Goal: Task Accomplishment & Management: Manage account settings

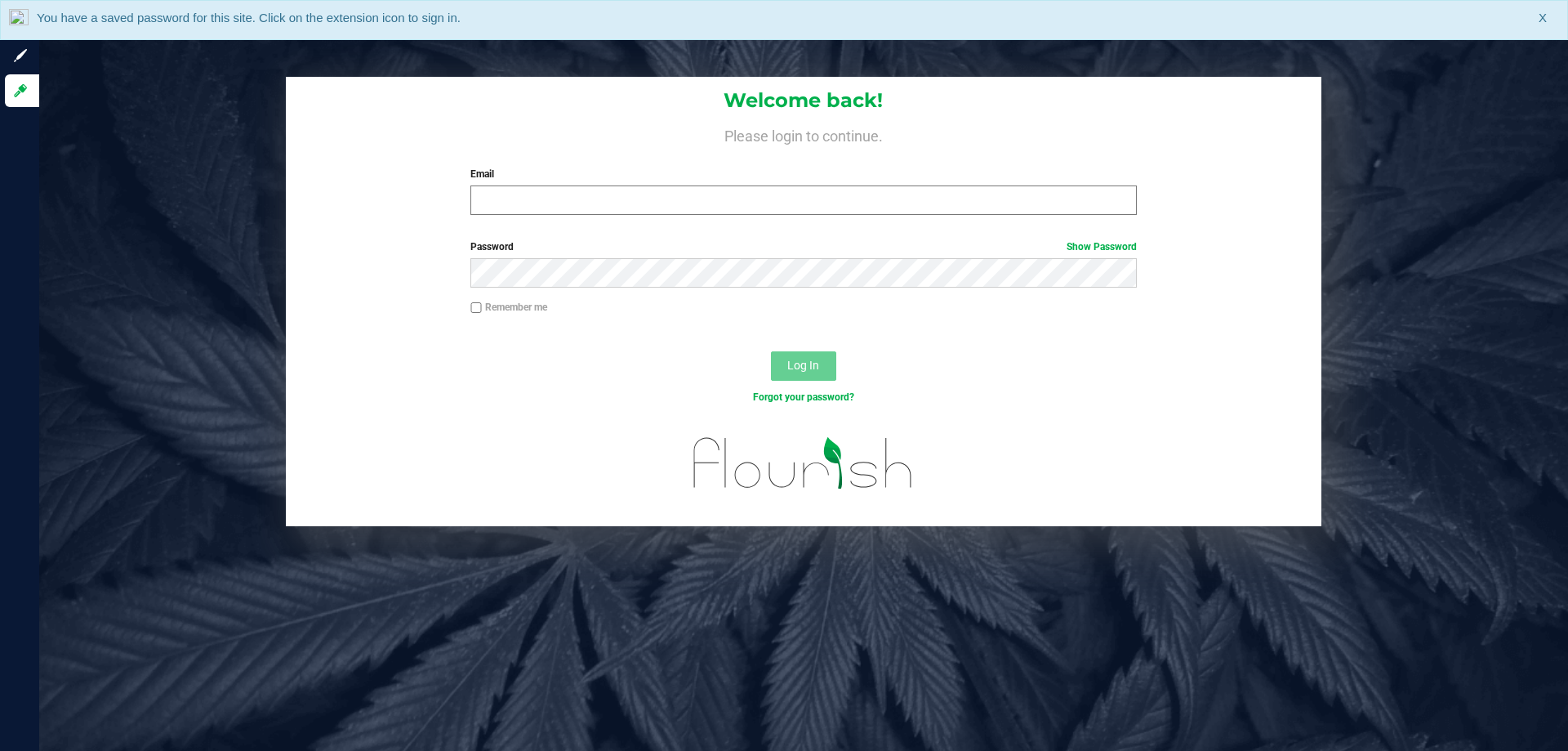
click at [634, 208] on input "Email" at bounding box center [802, 200] width 665 height 29
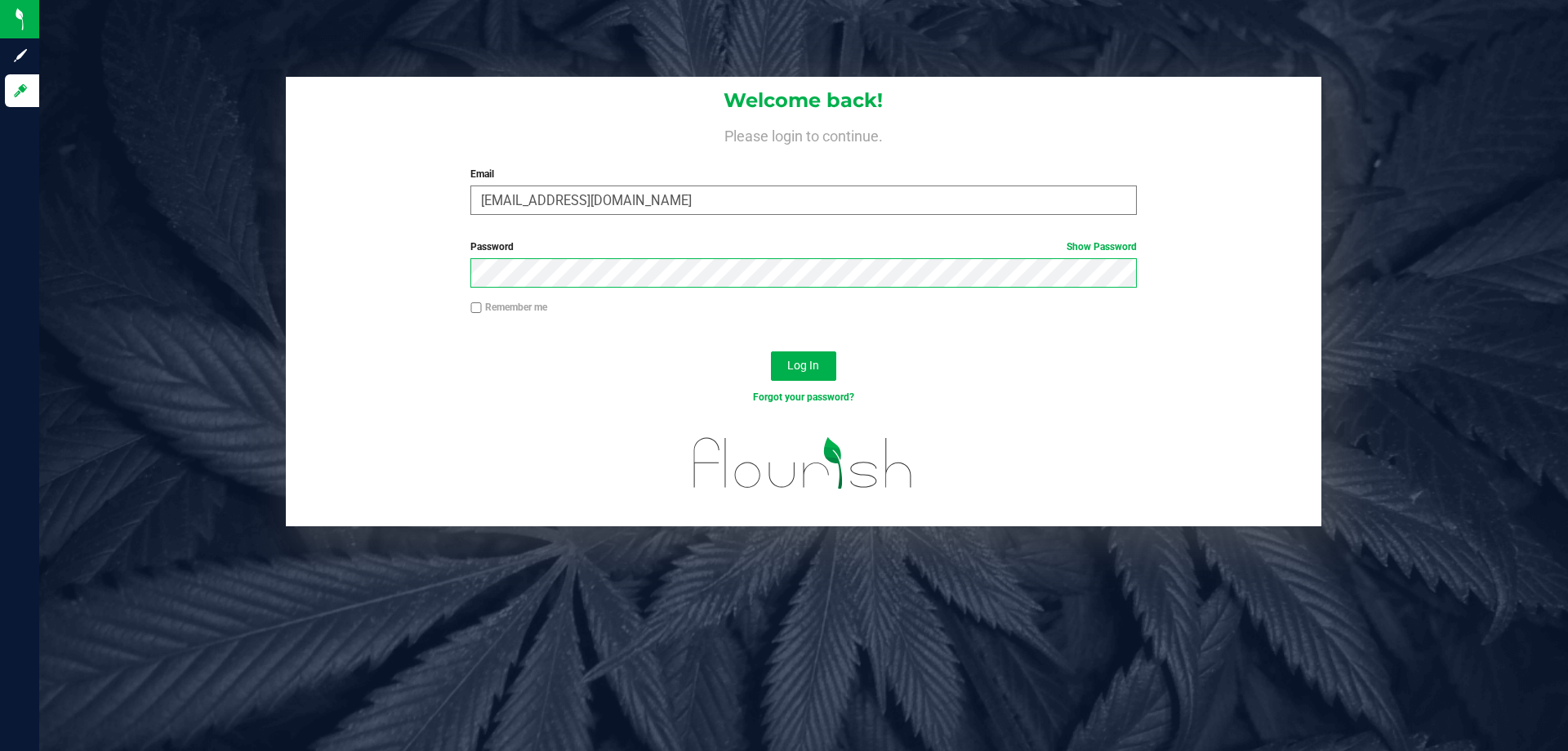
click at [771, 352] on button "Log In" at bounding box center [803, 366] width 65 height 29
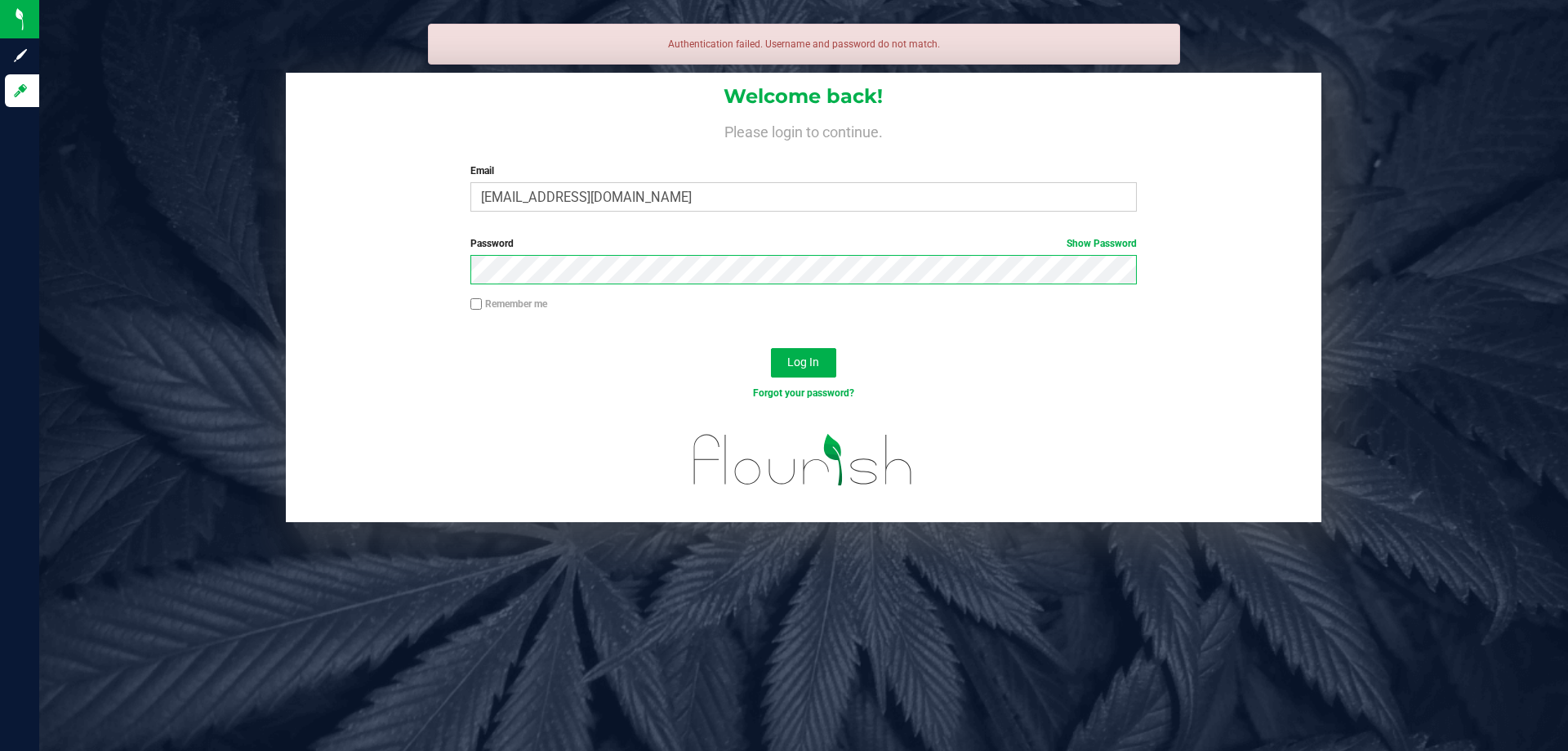
click at [771, 348] on button "Log In" at bounding box center [803, 363] width 65 height 29
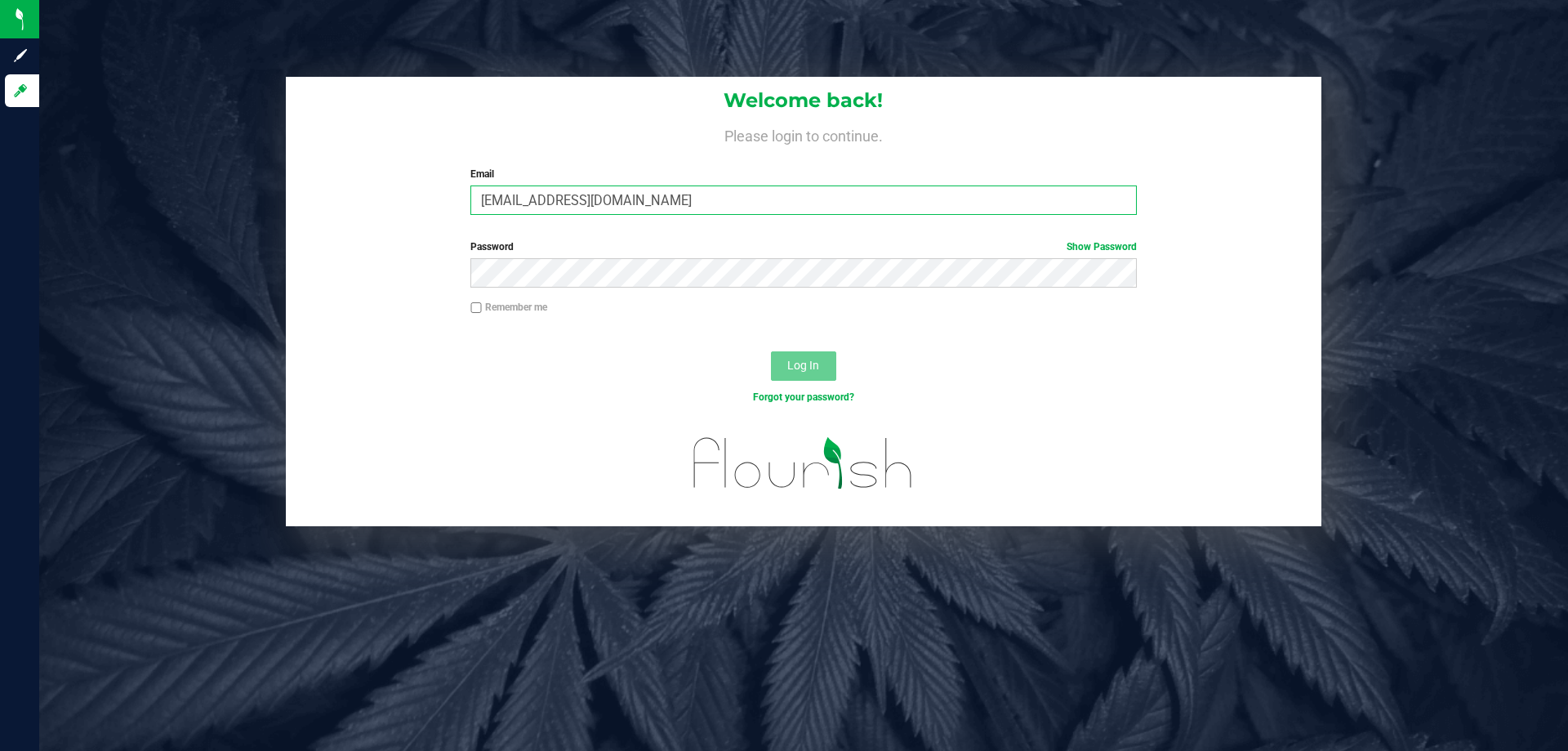
click at [818, 188] on input "[EMAIL_ADDRESS][DOMAIN_NAME]" at bounding box center [802, 200] width 665 height 29
type input "[EMAIL_ADDRESS][DOMAIN_NAME]"
click at [771, 352] on button "Log In" at bounding box center [803, 366] width 65 height 29
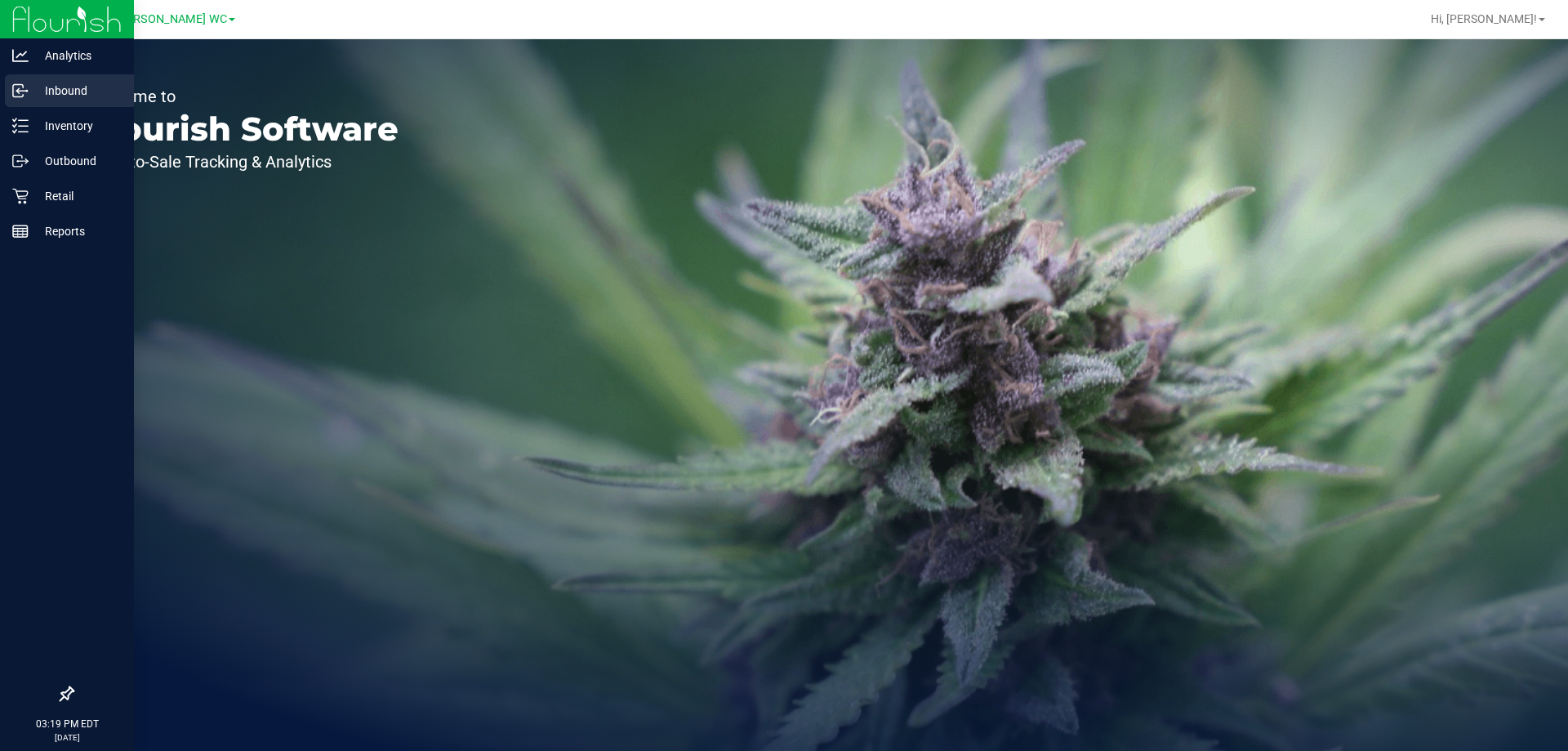
click at [39, 91] on p "Inbound" at bounding box center [77, 90] width 98 height 19
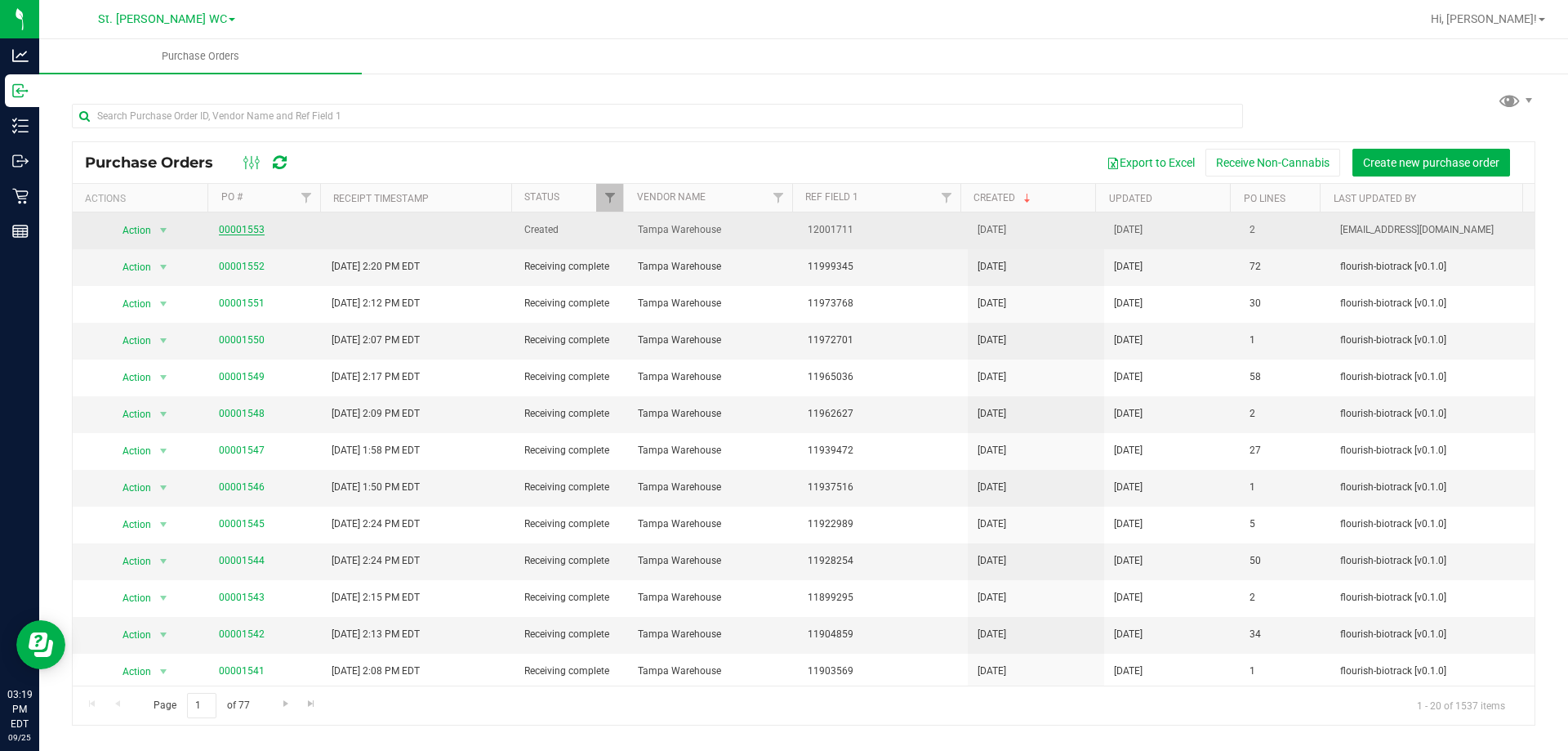
click at [251, 232] on link "00001553" at bounding box center [242, 229] width 46 height 12
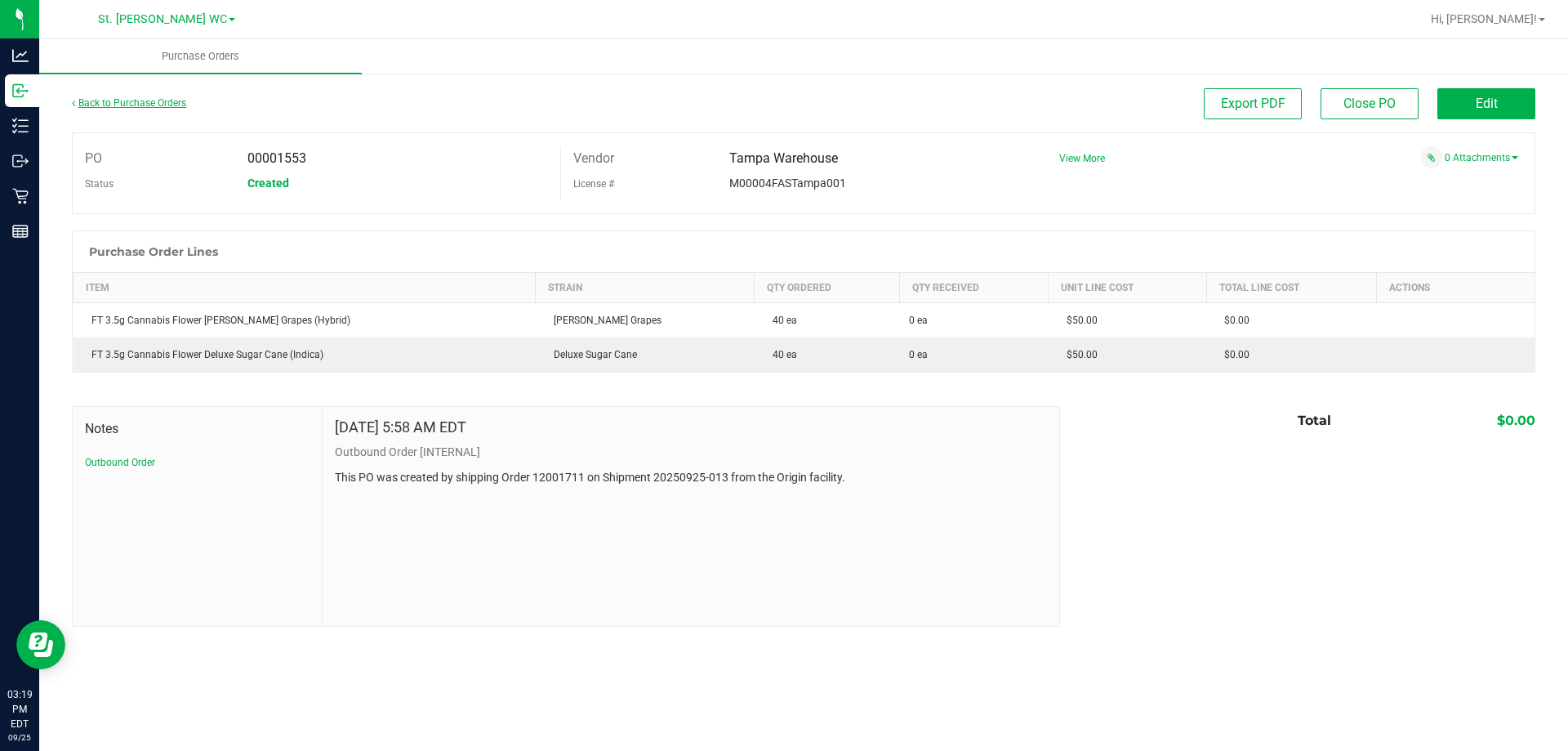
click at [153, 101] on link "Back to Purchase Orders" at bounding box center [129, 103] width 115 height 12
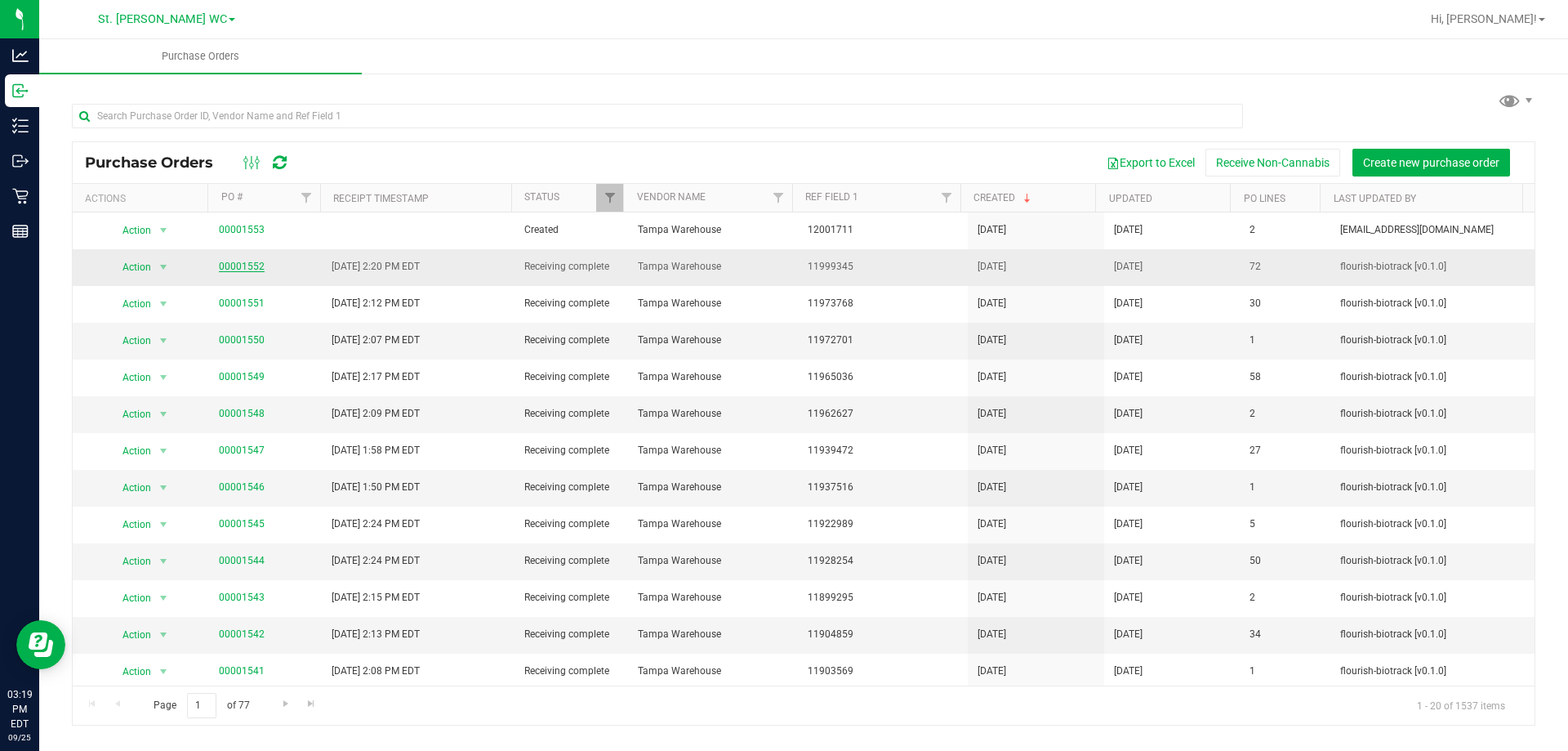
click at [232, 262] on link "00001552" at bounding box center [242, 266] width 46 height 12
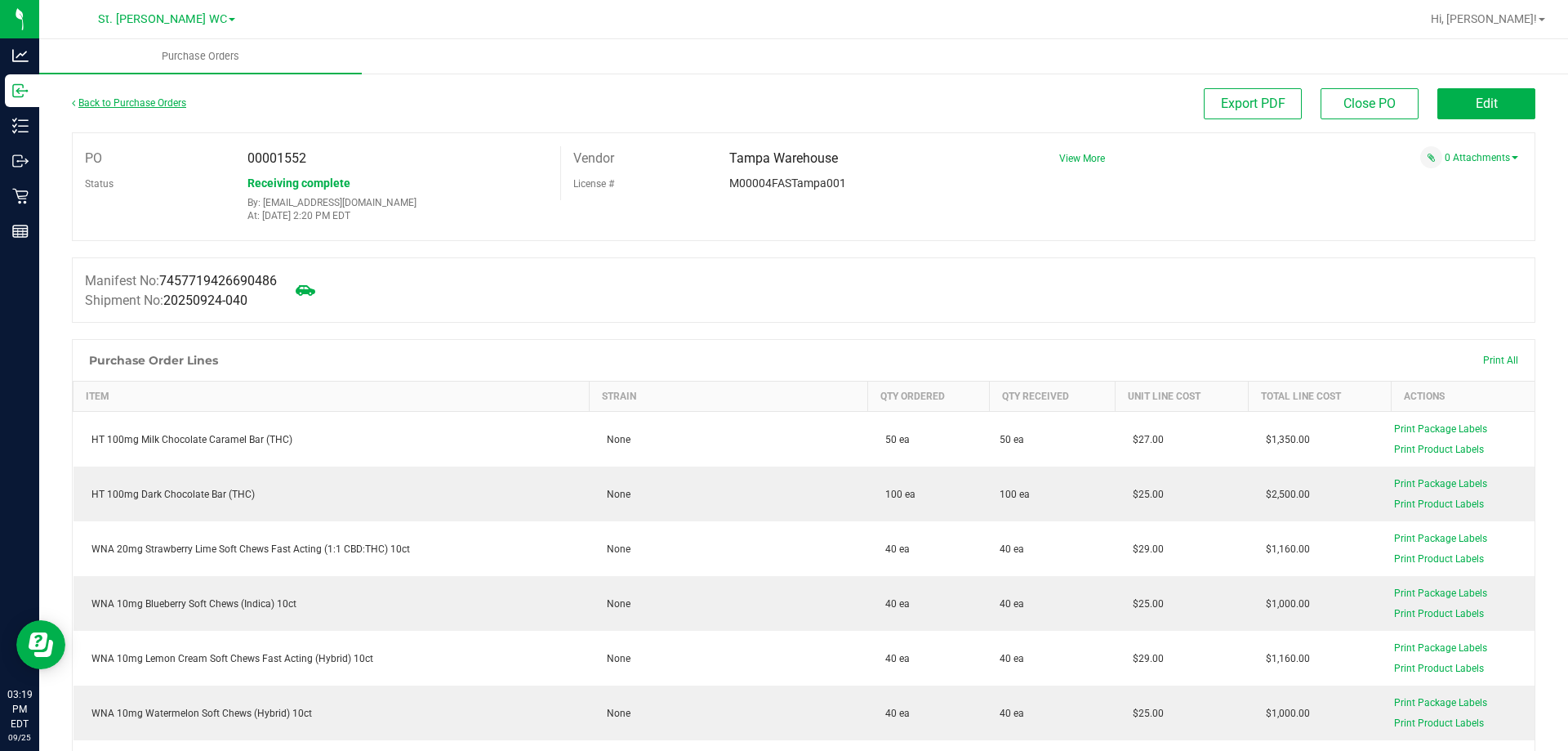
click at [115, 105] on link "Back to Purchase Orders" at bounding box center [129, 103] width 115 height 12
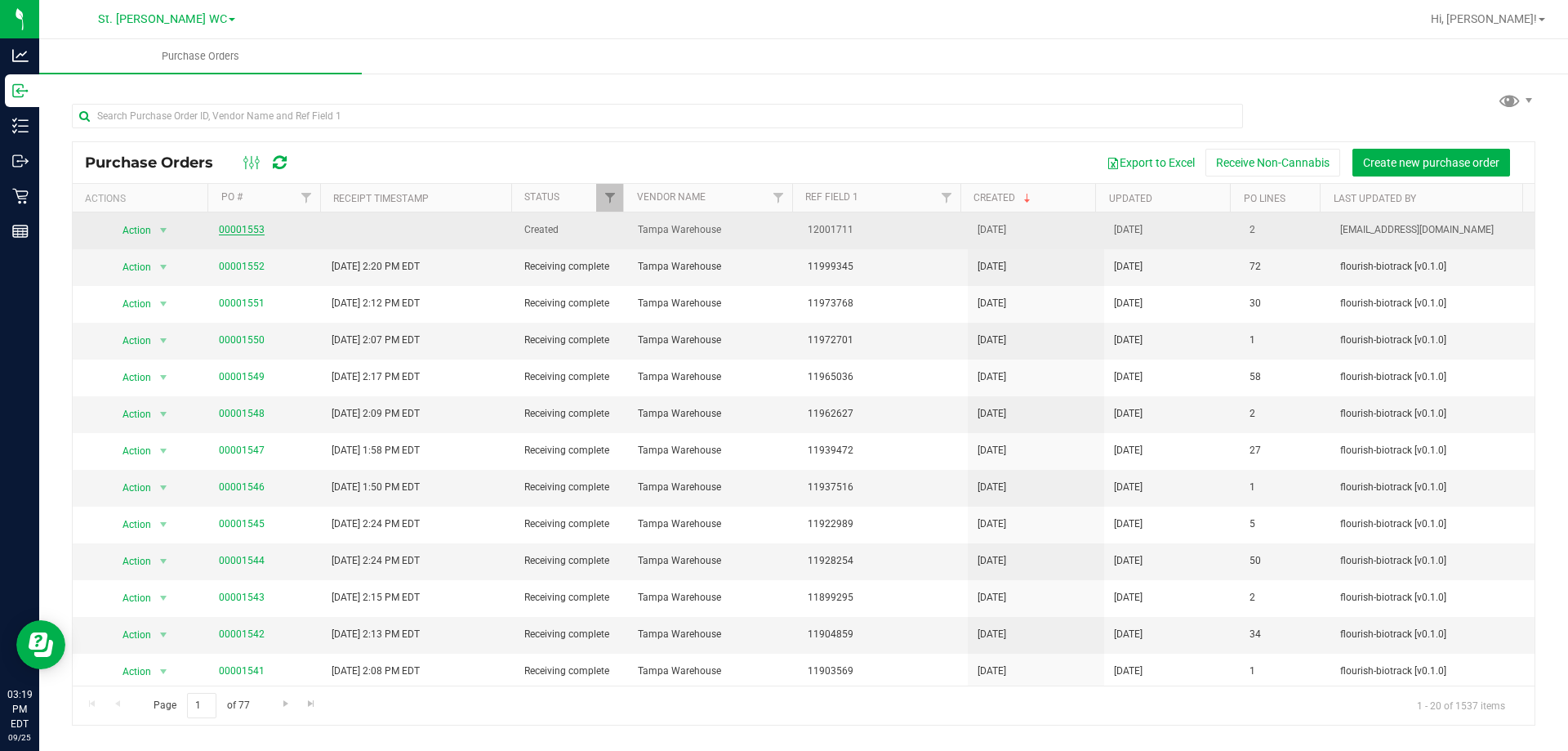
click at [253, 229] on link "00001553" at bounding box center [242, 229] width 46 height 12
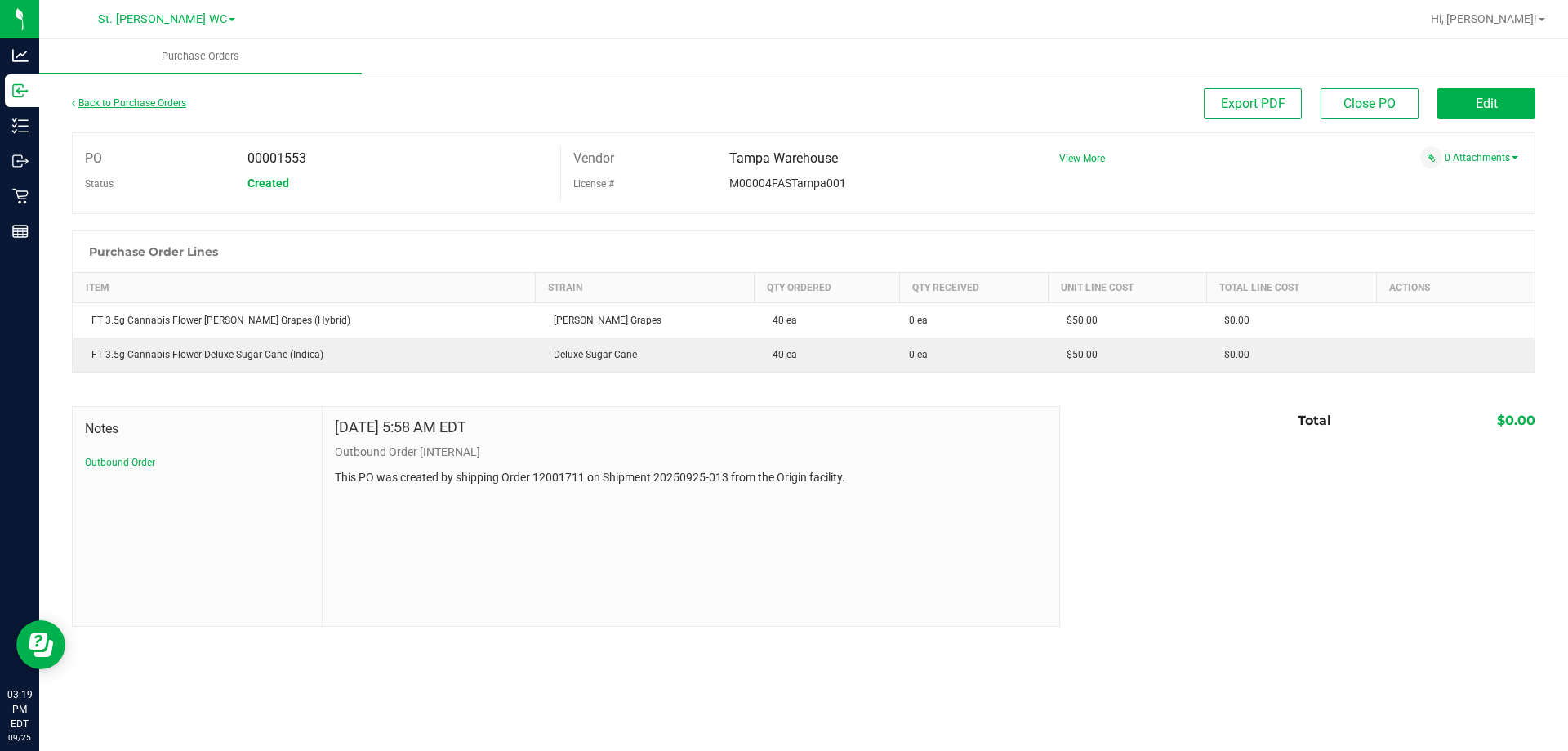
click at [159, 107] on link "Back to Purchase Orders" at bounding box center [129, 103] width 115 height 12
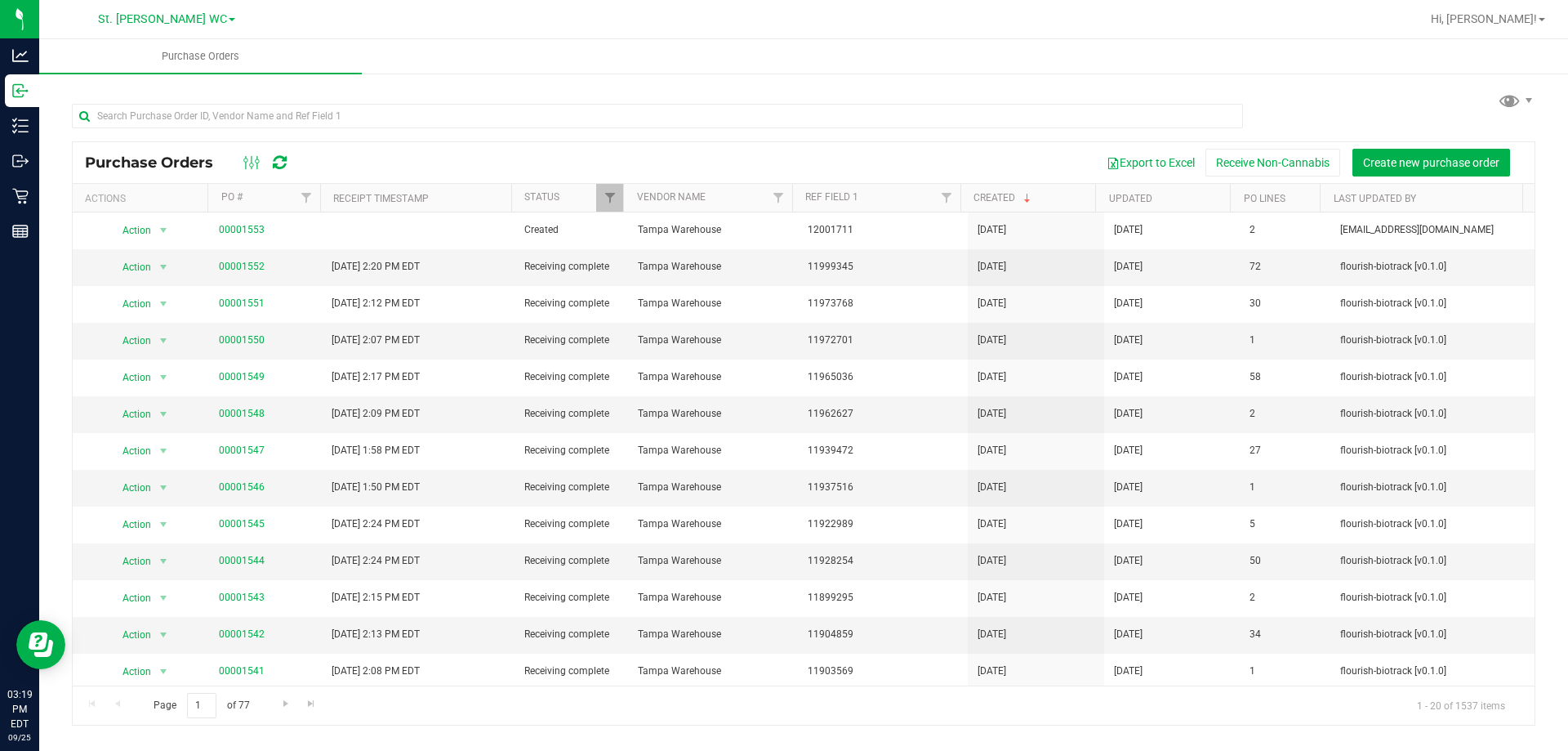
click at [254, 269] on link "00001552" at bounding box center [242, 266] width 46 height 12
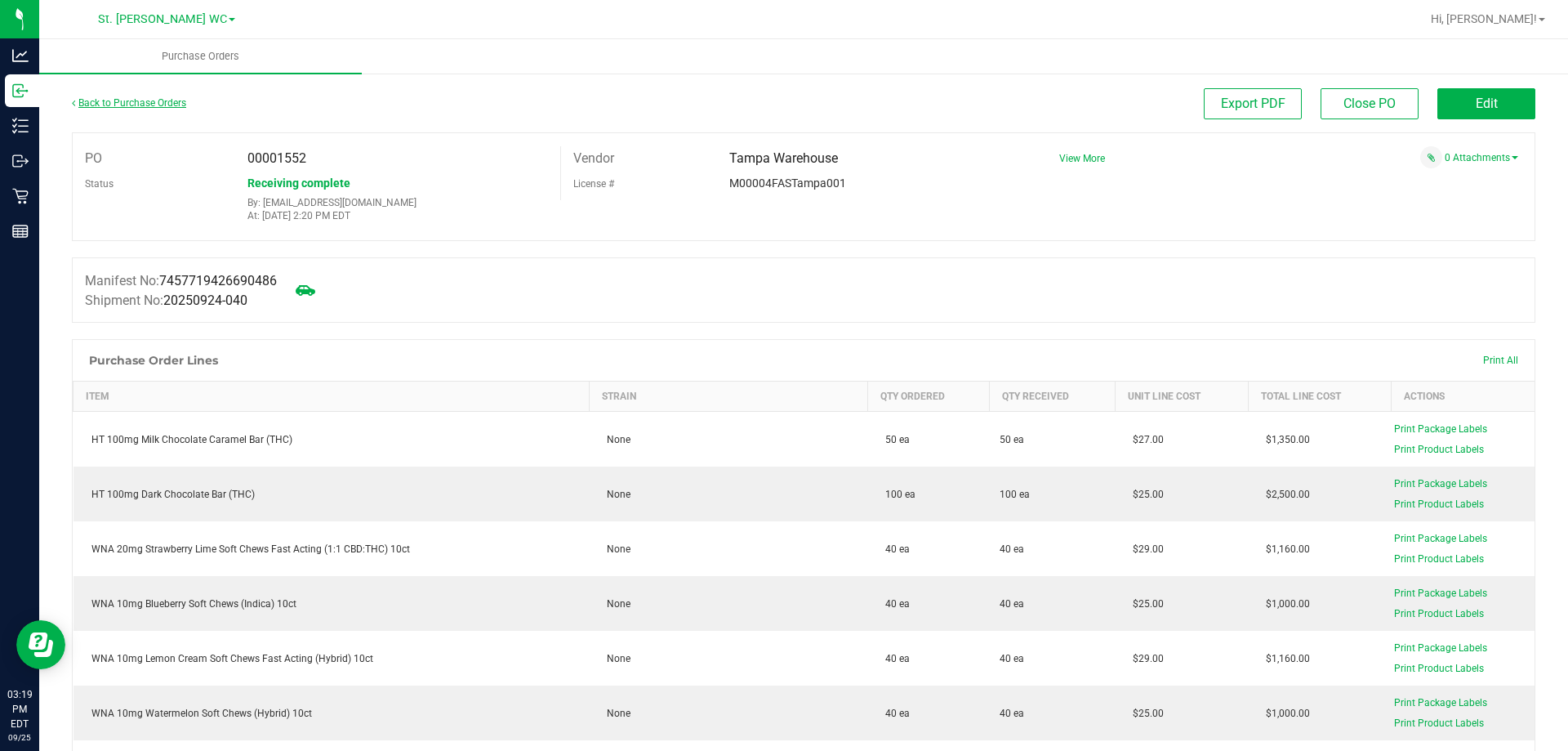
click at [133, 101] on link "Back to Purchase Orders" at bounding box center [129, 103] width 115 height 12
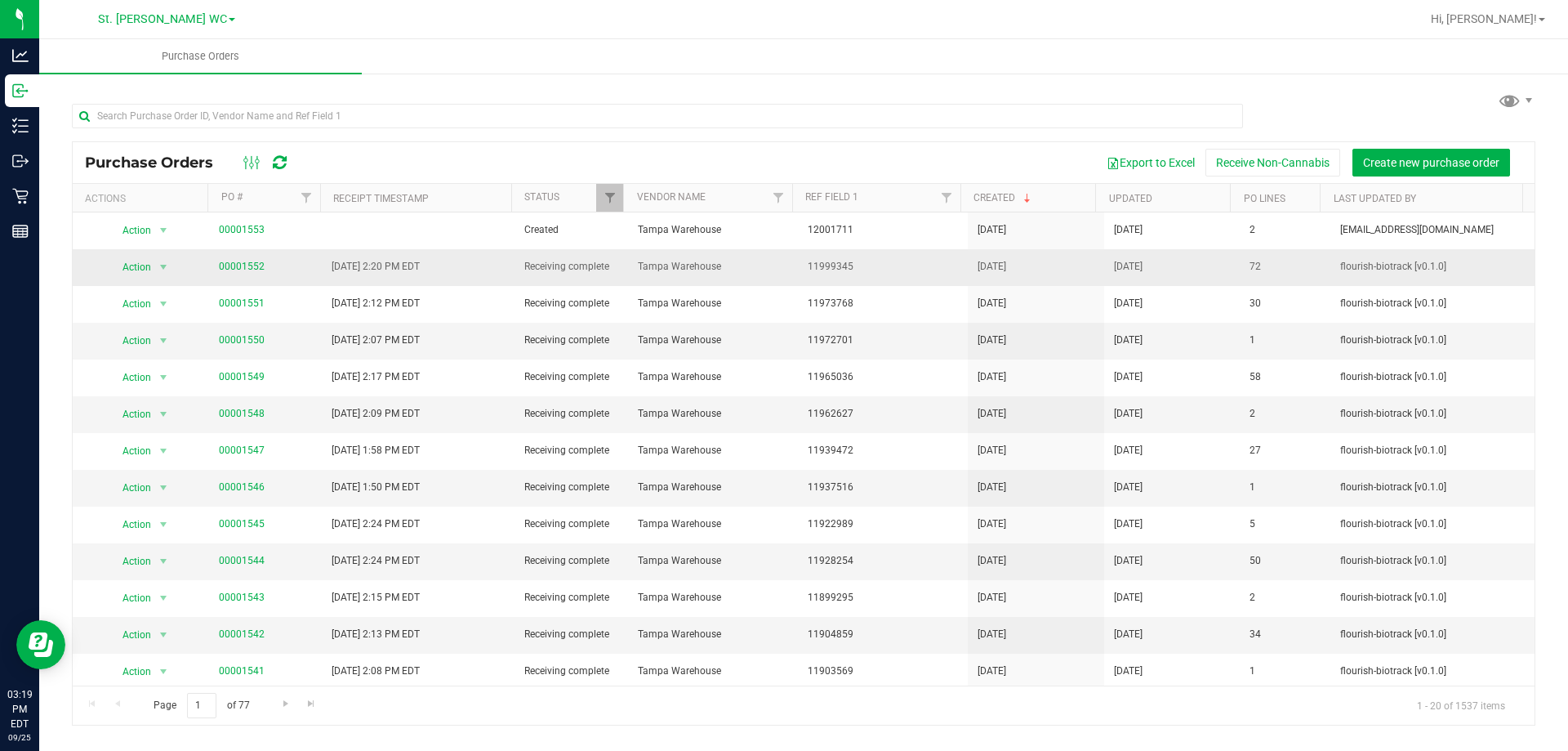
click at [583, 273] on span "Receiving complete" at bounding box center [571, 266] width 94 height 16
click at [584, 271] on span "Receiving complete" at bounding box center [571, 266] width 94 height 16
click at [585, 274] on span "Receiving complete" at bounding box center [571, 266] width 94 height 16
click at [532, 269] on span "Receiving complete" at bounding box center [571, 266] width 94 height 16
click at [243, 271] on link "00001552" at bounding box center [242, 266] width 46 height 12
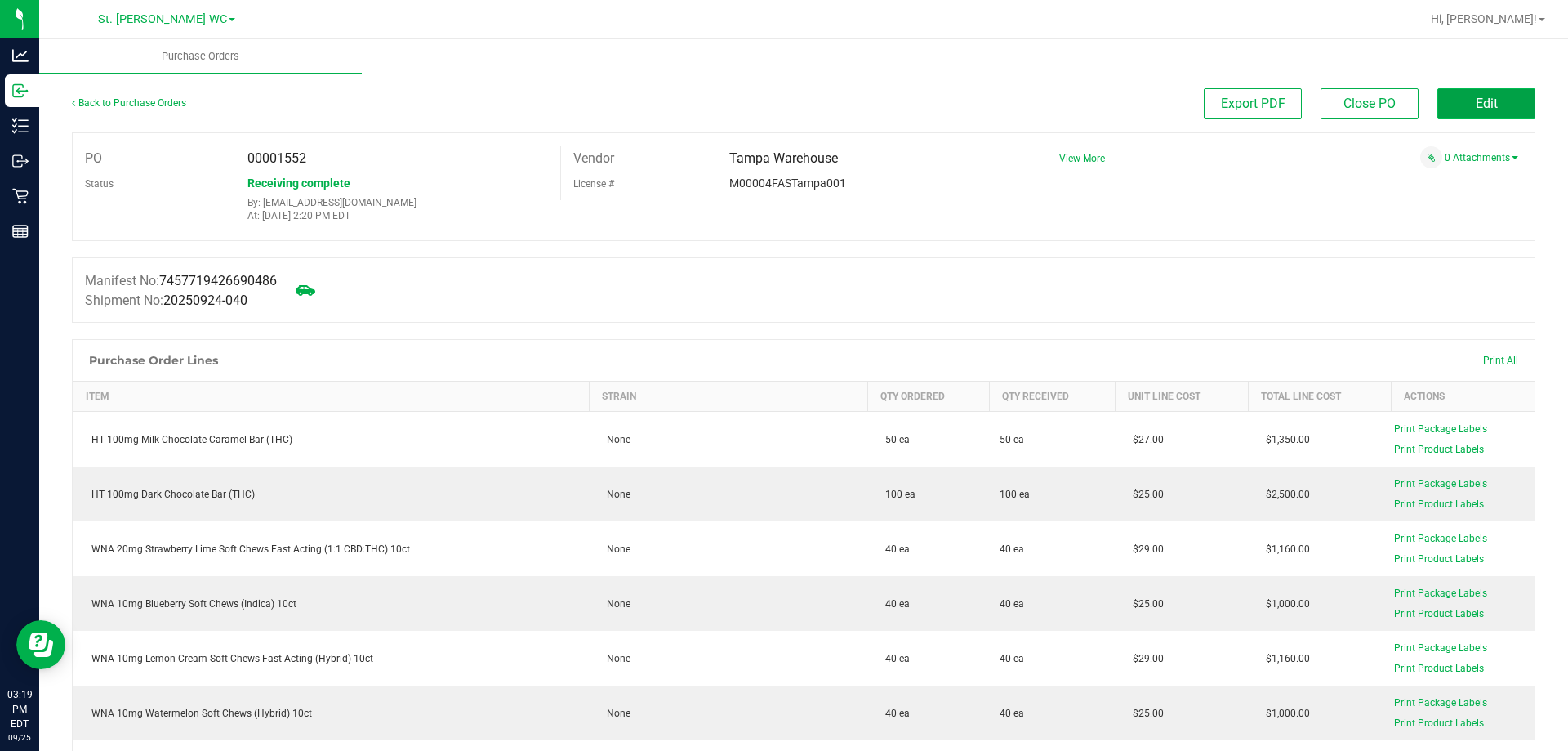
click at [1496, 111] on button "Edit" at bounding box center [1486, 103] width 98 height 31
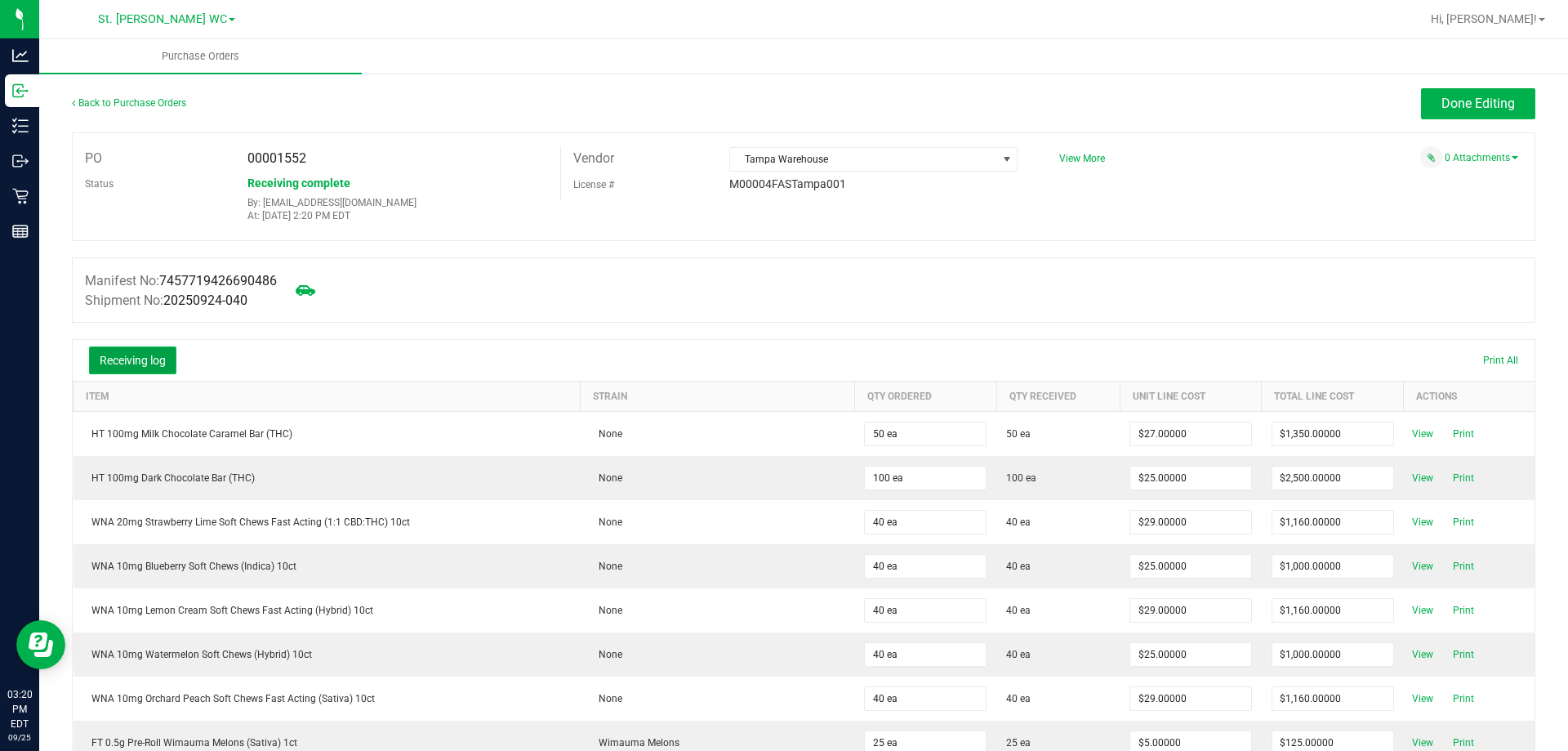
click at [150, 356] on button "Receiving log" at bounding box center [132, 360] width 87 height 28
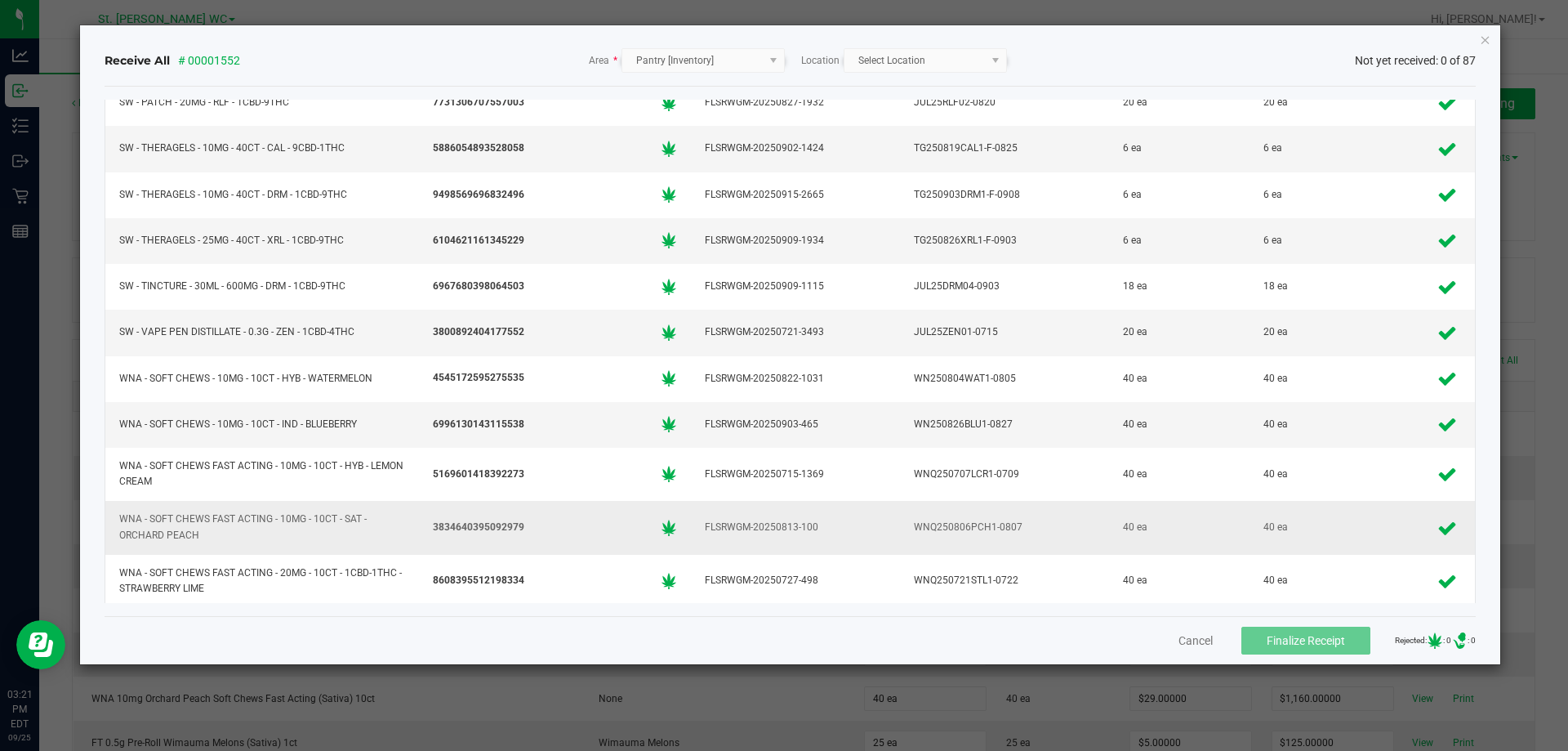
scroll to position [3551, 0]
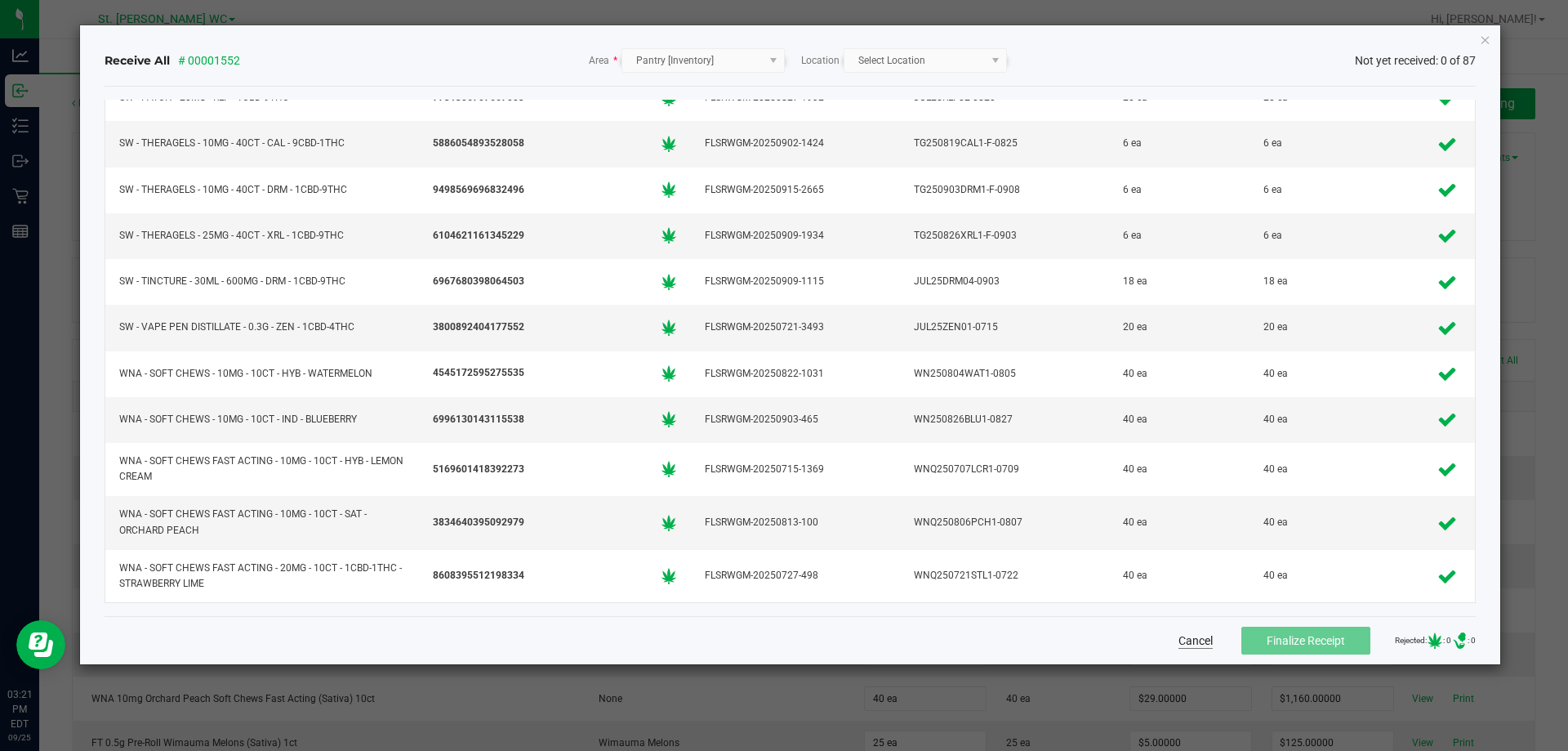
click at [1178, 635] on button "Cancel" at bounding box center [1195, 640] width 34 height 17
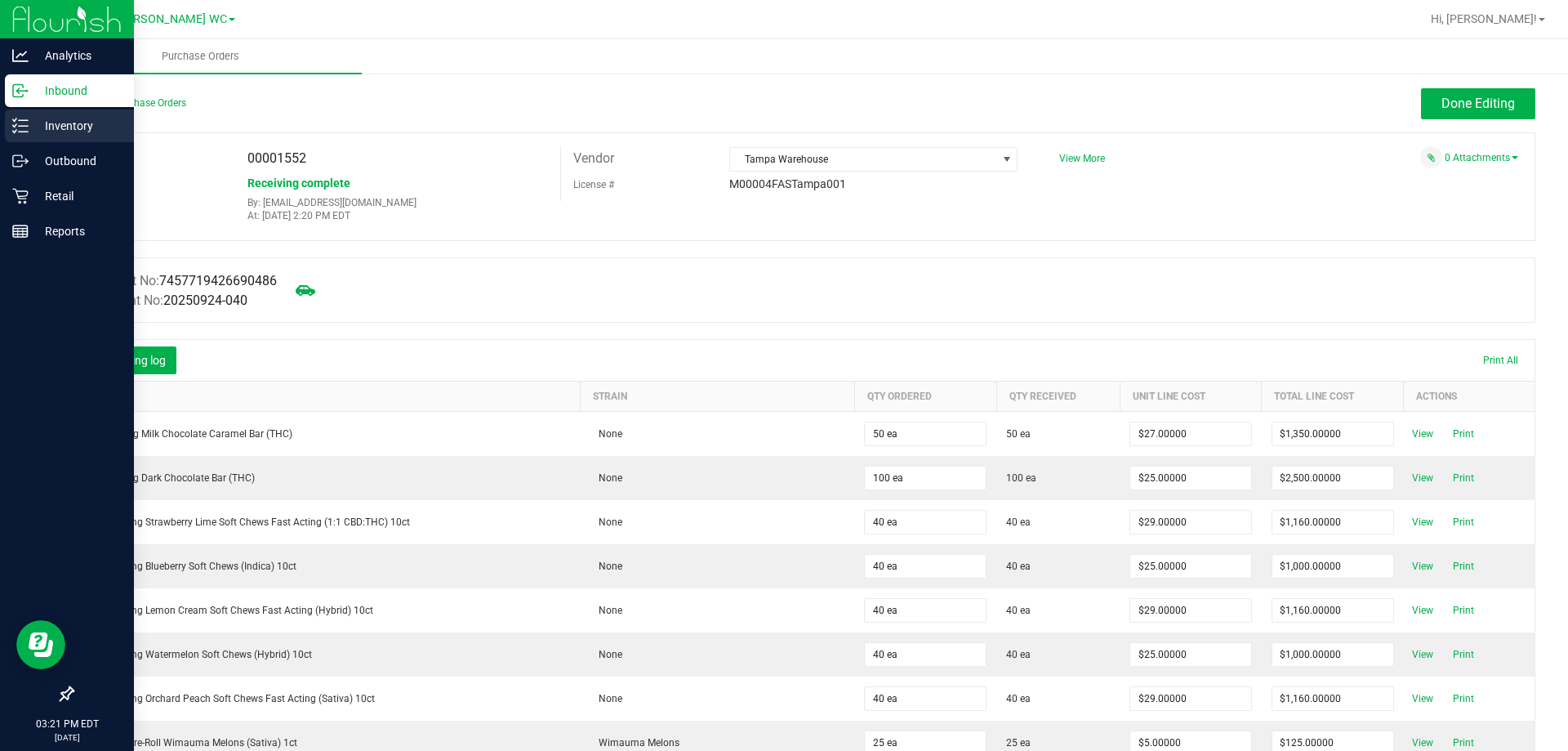
click at [45, 120] on p "Inventory" at bounding box center [77, 126] width 98 height 19
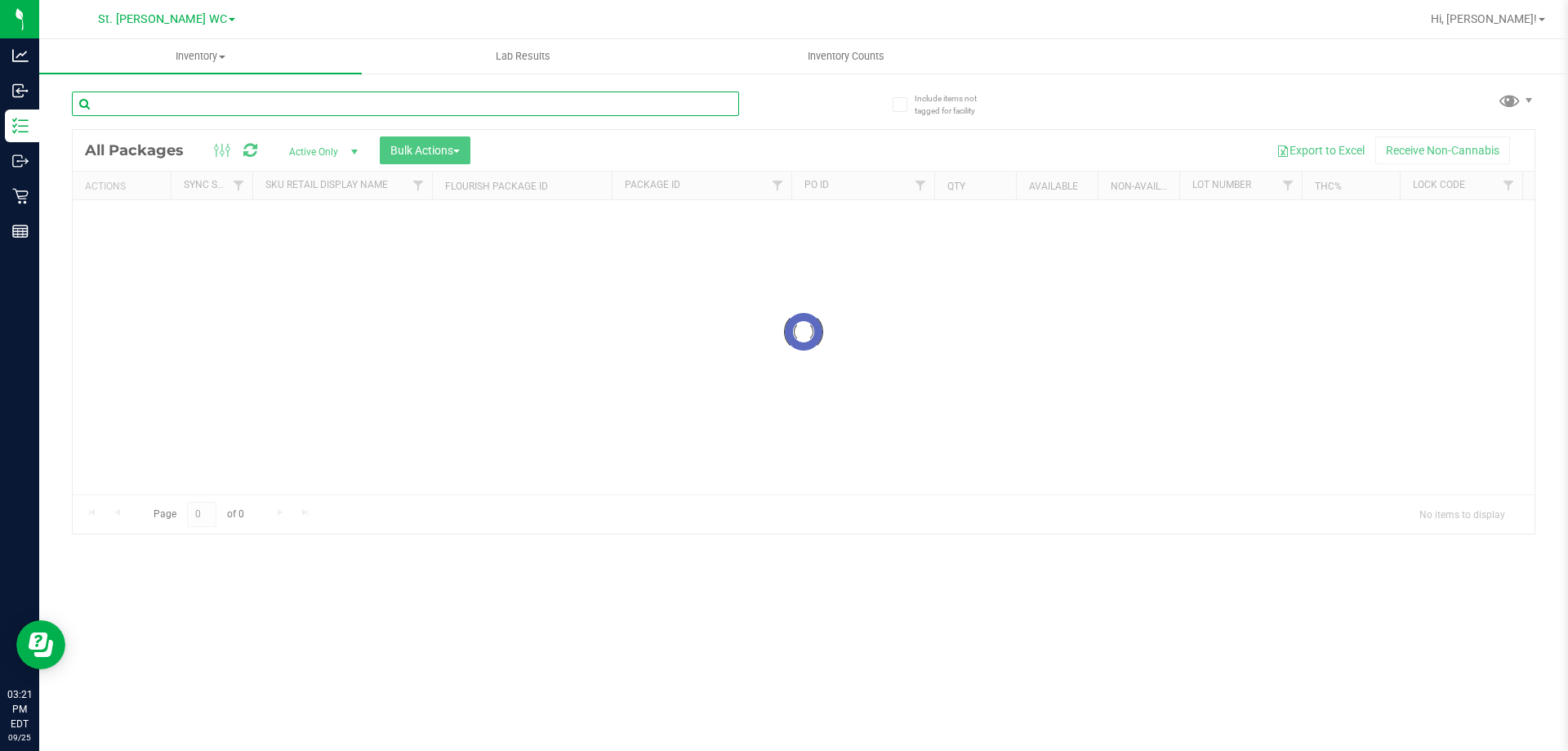
click at [235, 108] on input "text" at bounding box center [405, 103] width 667 height 24
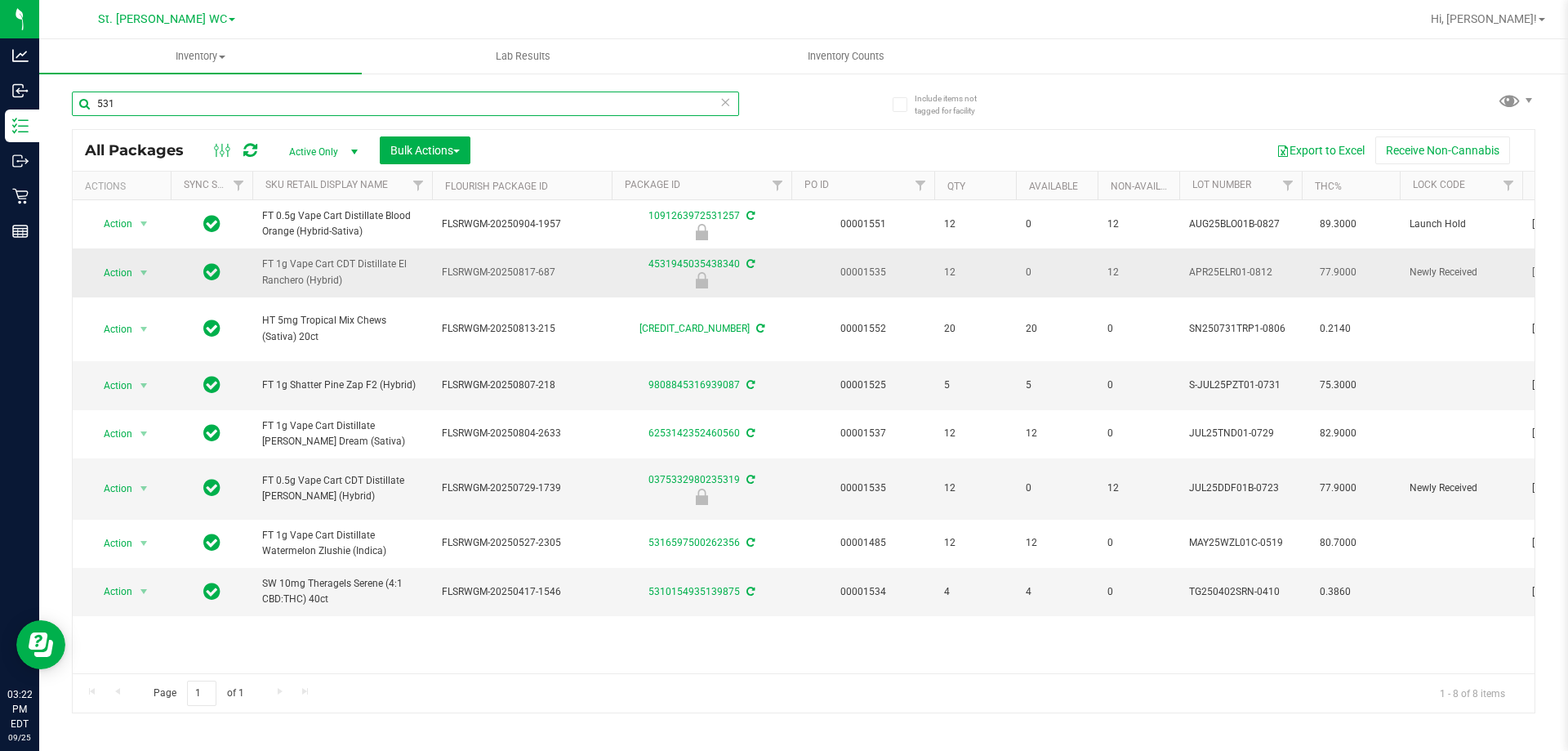
type input "531"
click at [377, 264] on span "FT 1g Vape Cart CDT Distillate El Ranchero (Hybrid)" at bounding box center [341, 271] width 160 height 31
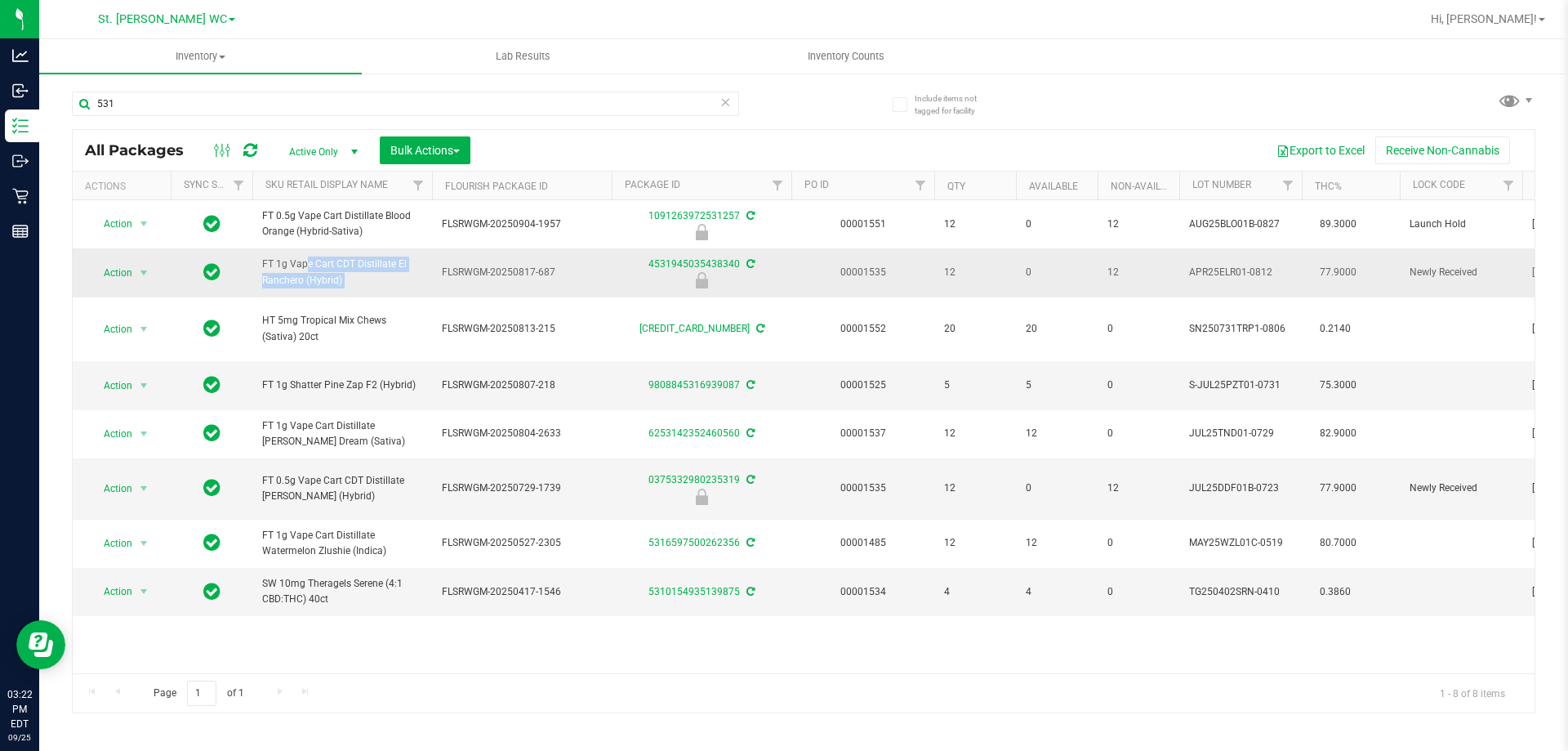
click at [377, 264] on span "FT 1g Vape Cart CDT Distillate El Ranchero (Hybrid)" at bounding box center [341, 271] width 160 height 31
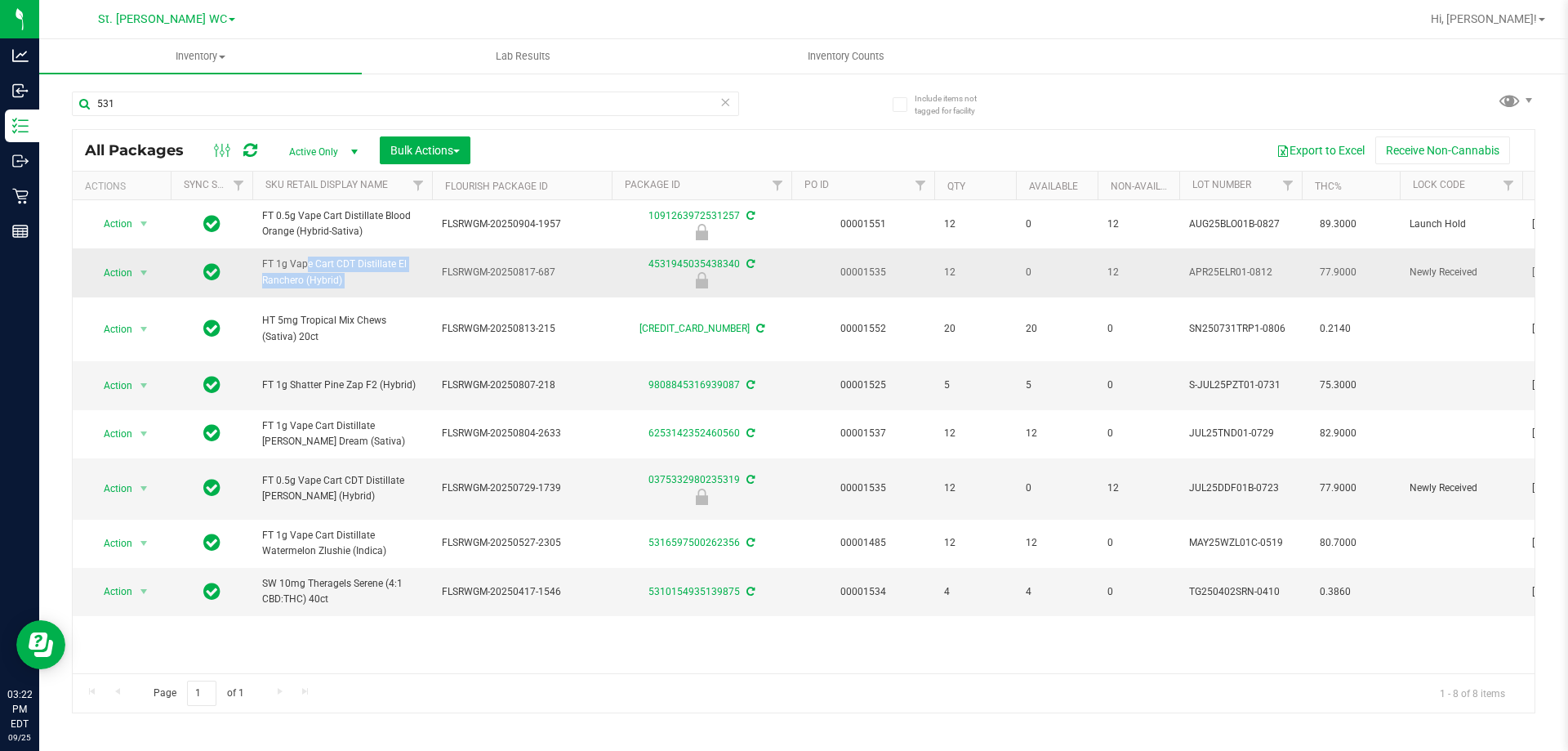
click at [377, 264] on span "FT 1g Vape Cart CDT Distillate El Ranchero (Hybrid)" at bounding box center [341, 271] width 160 height 31
click at [204, 11] on div "St. [PERSON_NAME] WC" at bounding box center [167, 19] width 238 height 25
click at [196, 22] on link "St. [PERSON_NAME] WC" at bounding box center [167, 18] width 137 height 16
click at [165, 96] on link "St. [PERSON_NAME] WC" at bounding box center [167, 100] width 238 height 22
click at [177, 13] on span "St. [PERSON_NAME] WC" at bounding box center [162, 20] width 129 height 15
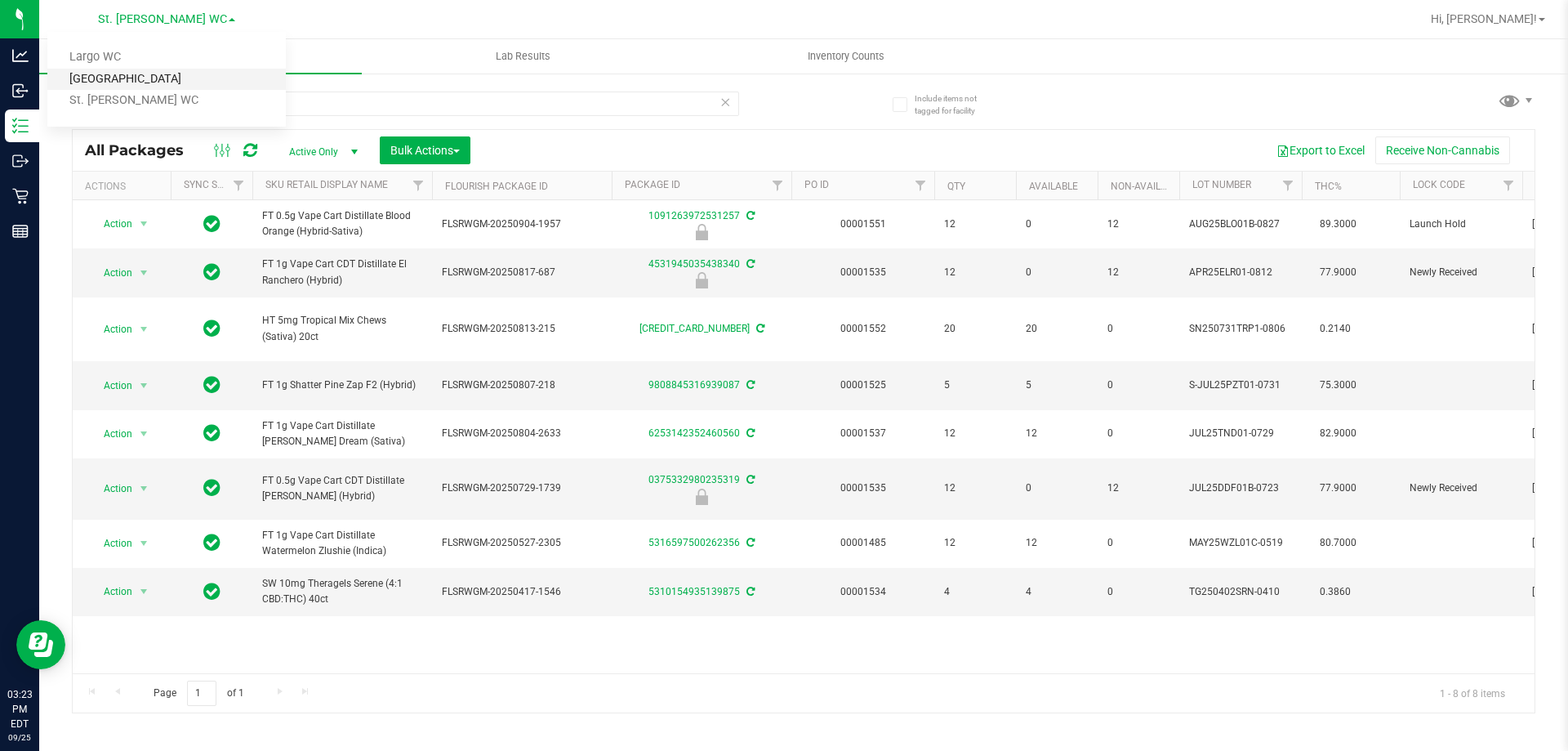
click at [154, 76] on link "[GEOGRAPHIC_DATA]" at bounding box center [167, 80] width 238 height 22
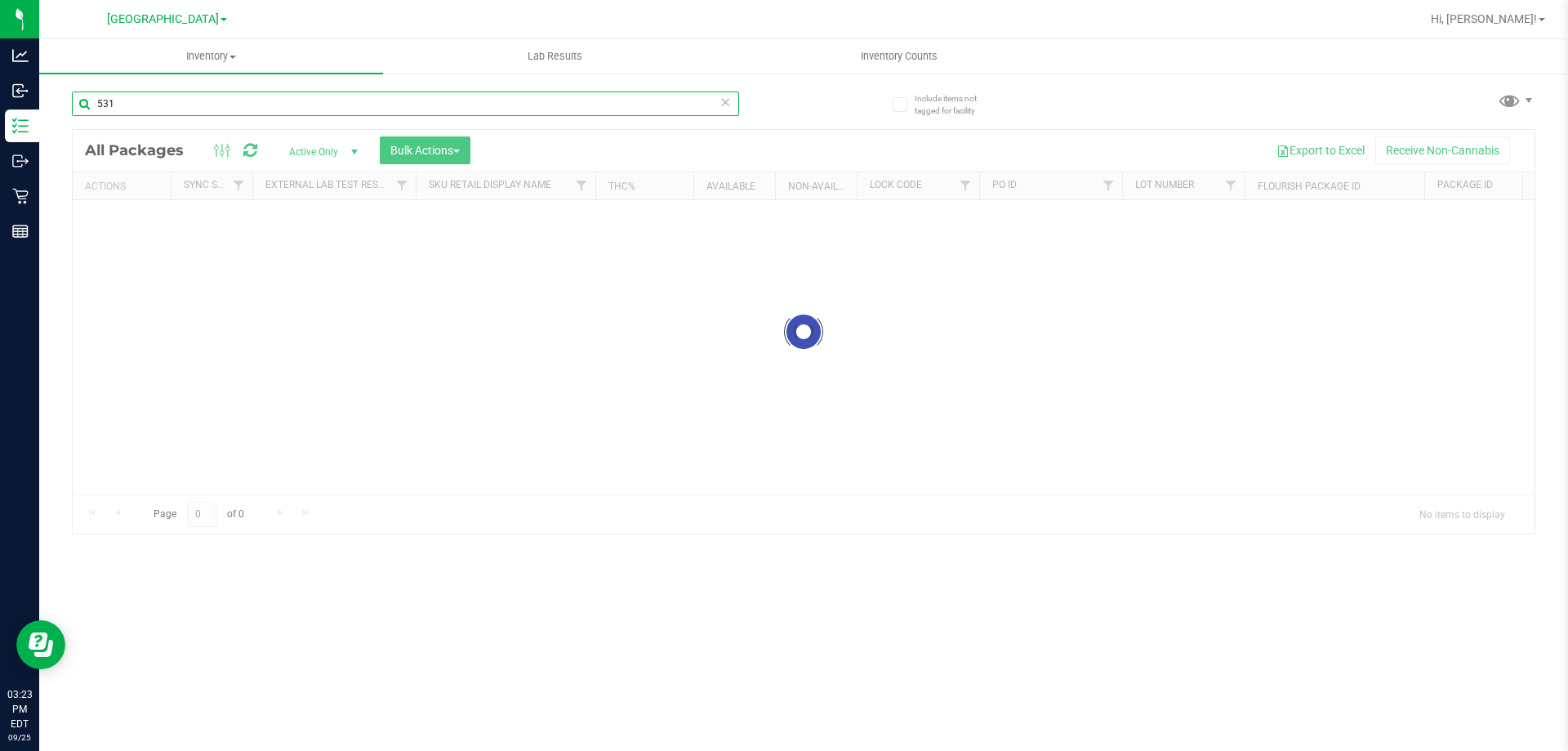
click at [197, 101] on input "531" at bounding box center [405, 103] width 667 height 24
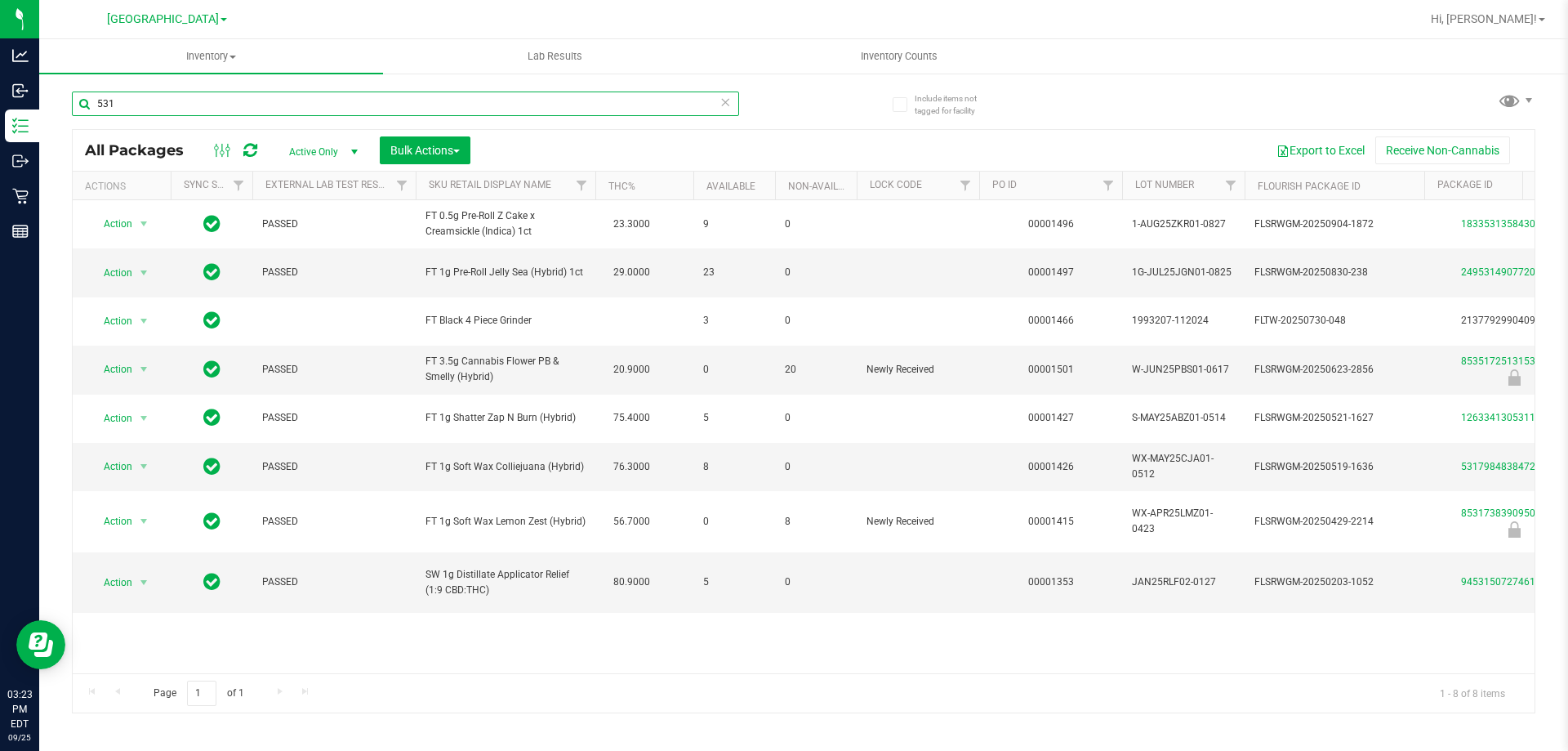
click at [298, 112] on input "531" at bounding box center [405, 103] width 667 height 24
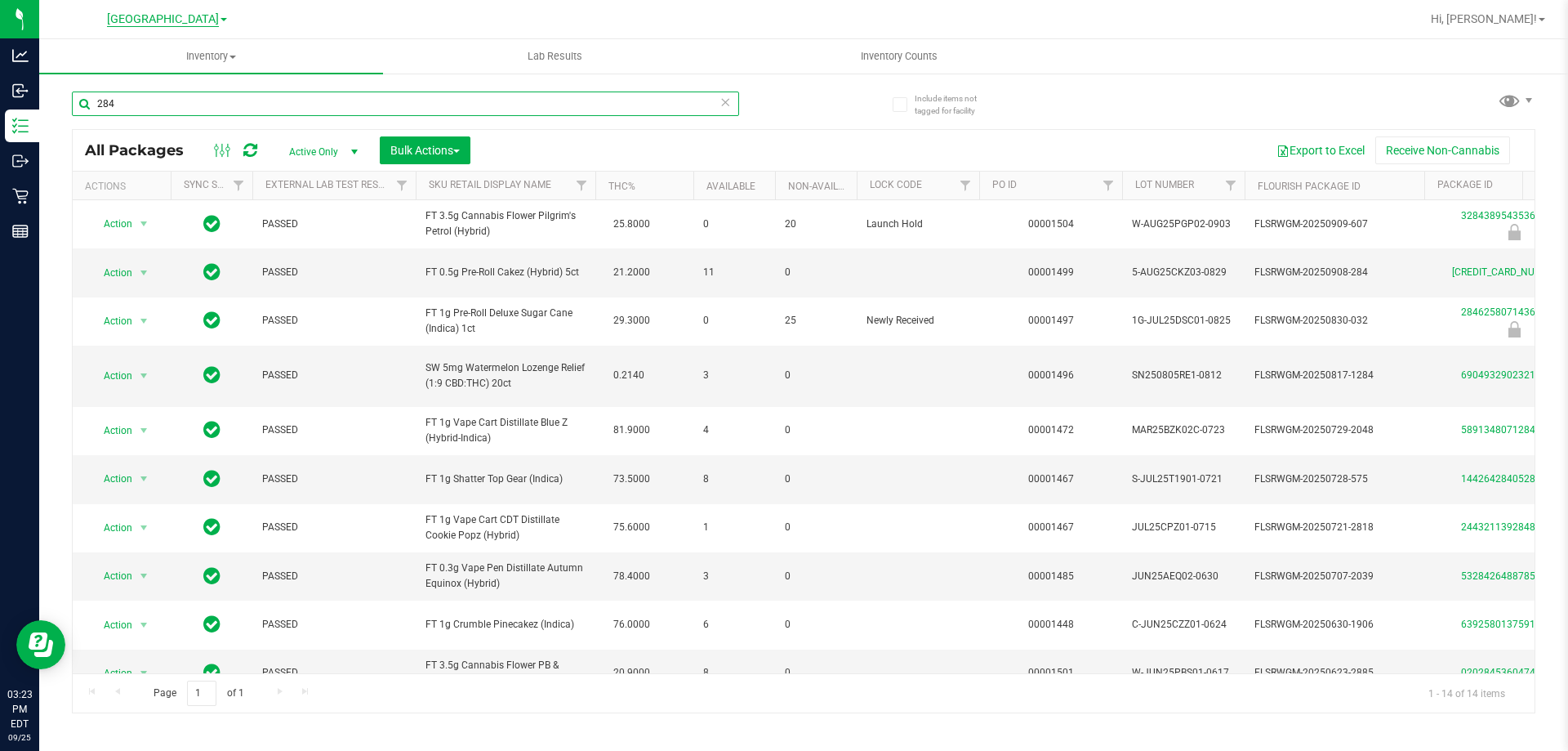
type input "284"
click at [204, 14] on span "[GEOGRAPHIC_DATA]" at bounding box center [163, 20] width 112 height 15
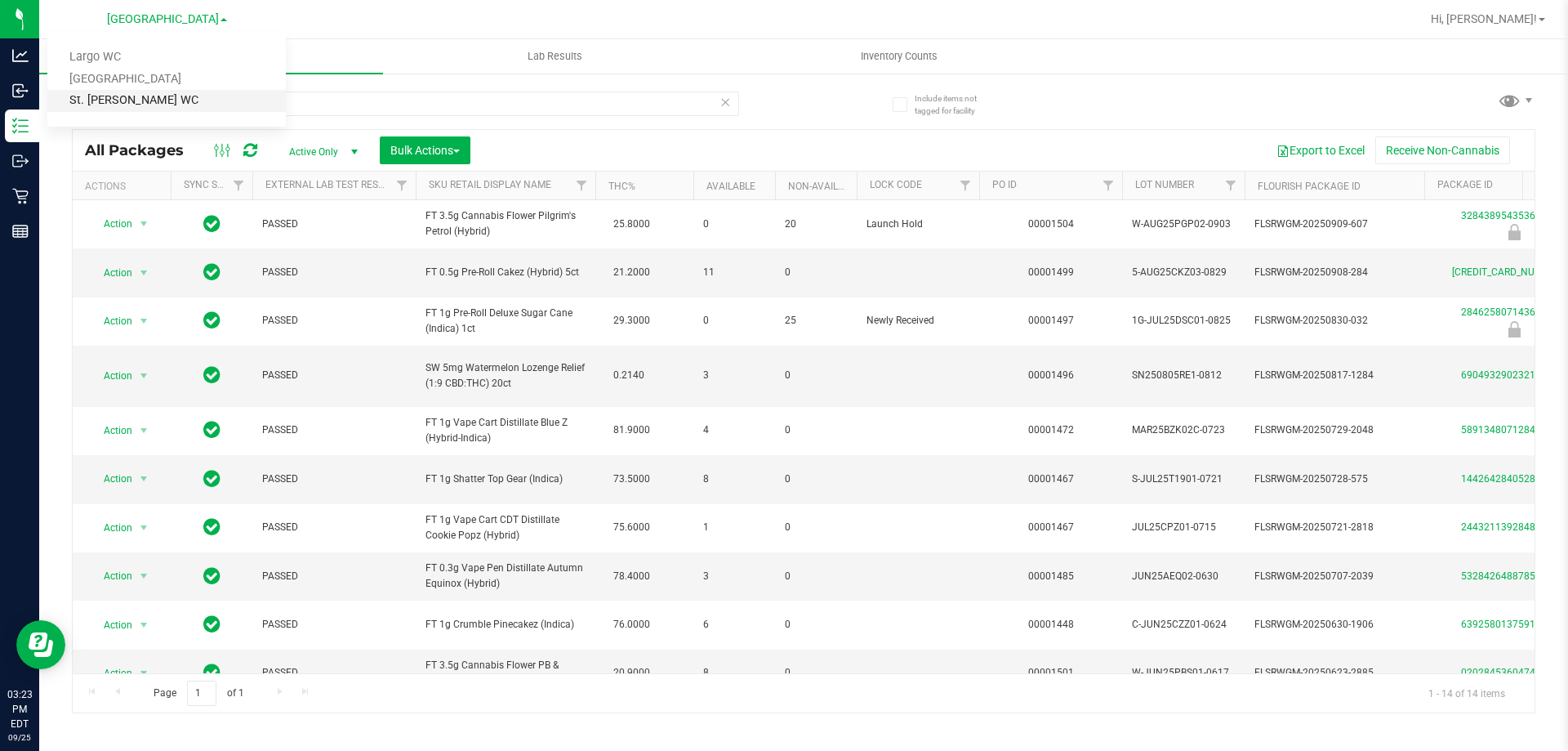
click at [135, 92] on link "St. [PERSON_NAME] WC" at bounding box center [167, 100] width 238 height 22
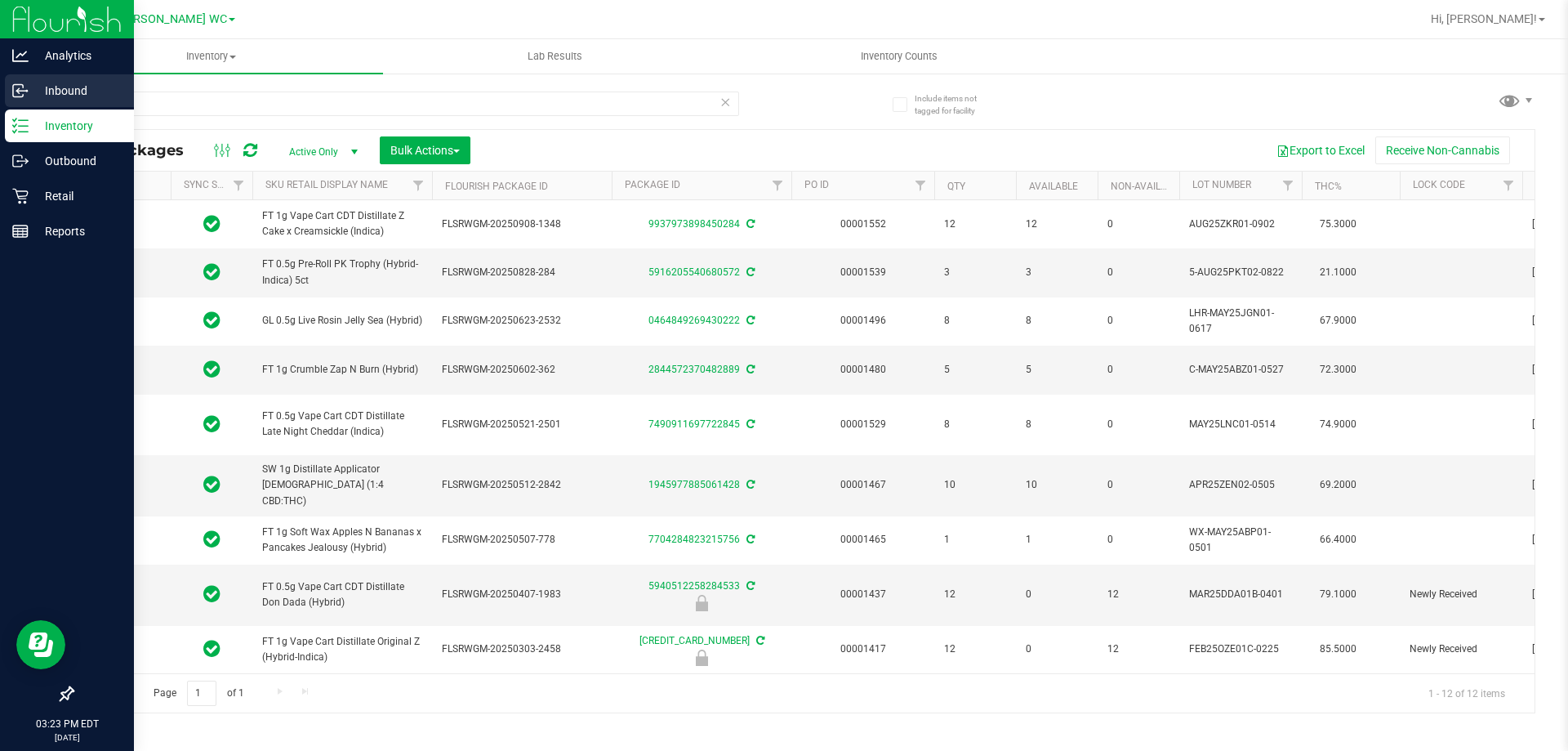
click at [31, 95] on p "Inbound" at bounding box center [77, 90] width 98 height 19
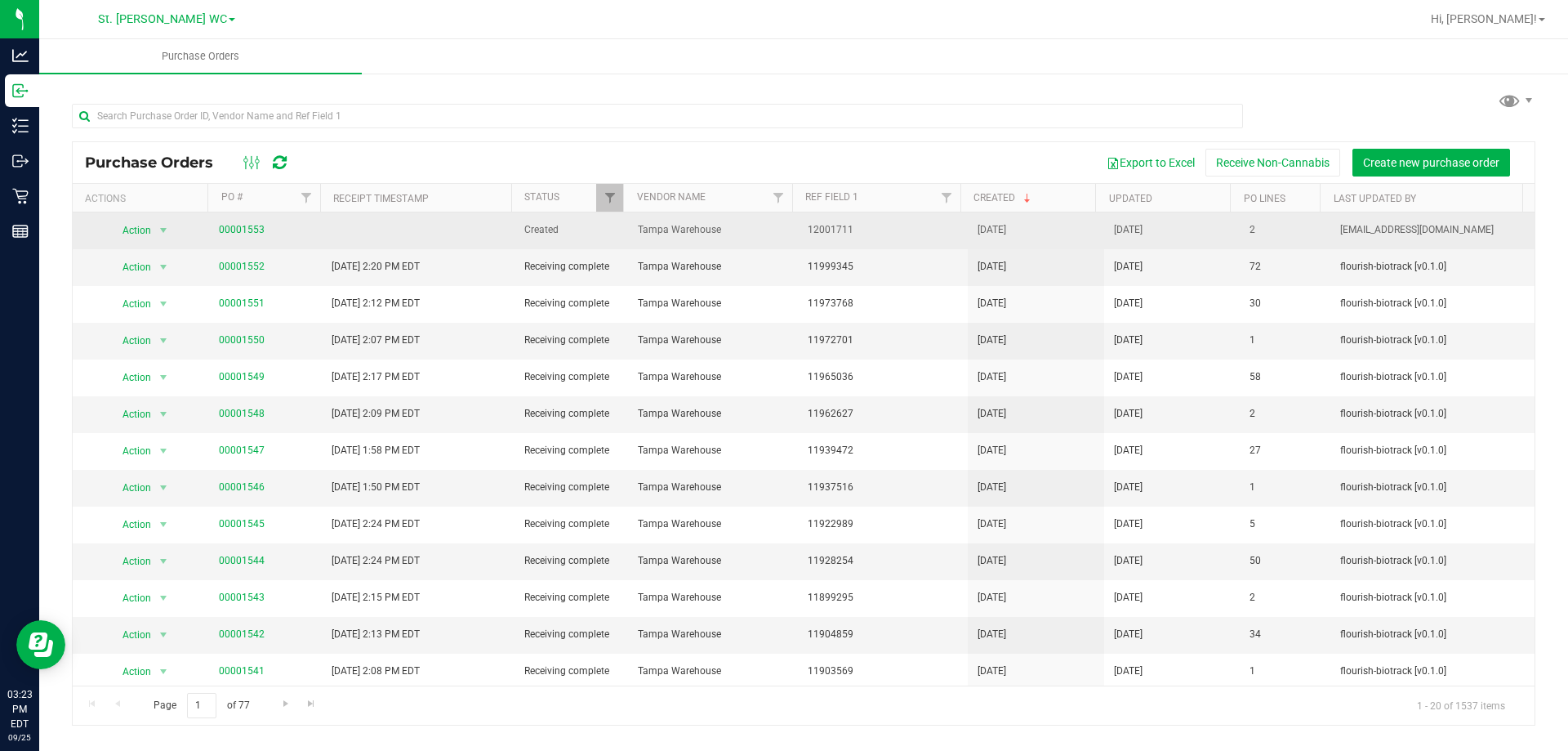
click at [254, 235] on span "00001553" at bounding box center [242, 229] width 46 height 16
click at [254, 234] on link "00001553" at bounding box center [242, 229] width 46 height 12
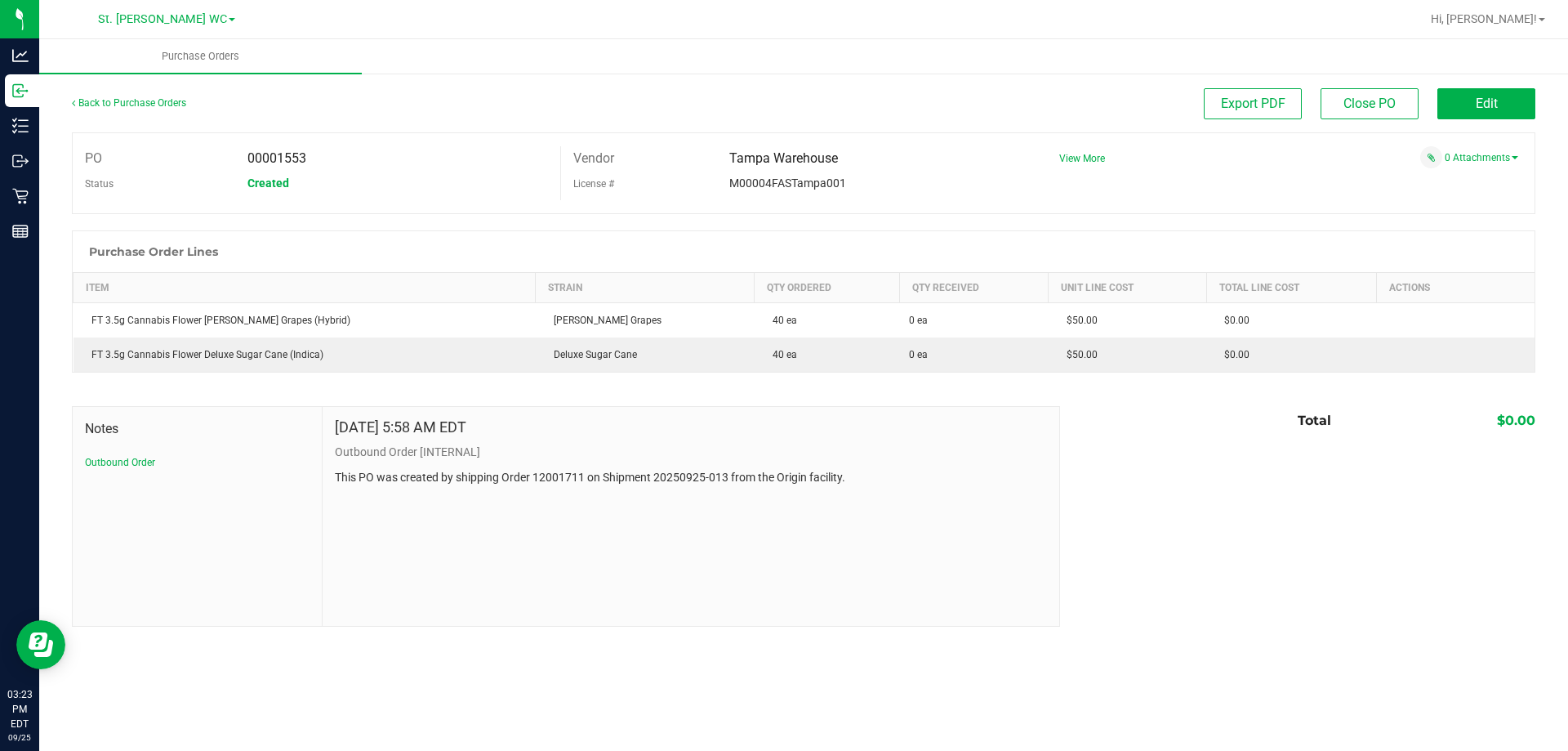
click at [428, 199] on div "PO 00001553 Status Created" at bounding box center [316, 173] width 488 height 54
click at [1468, 115] on button "Edit" at bounding box center [1486, 103] width 98 height 31
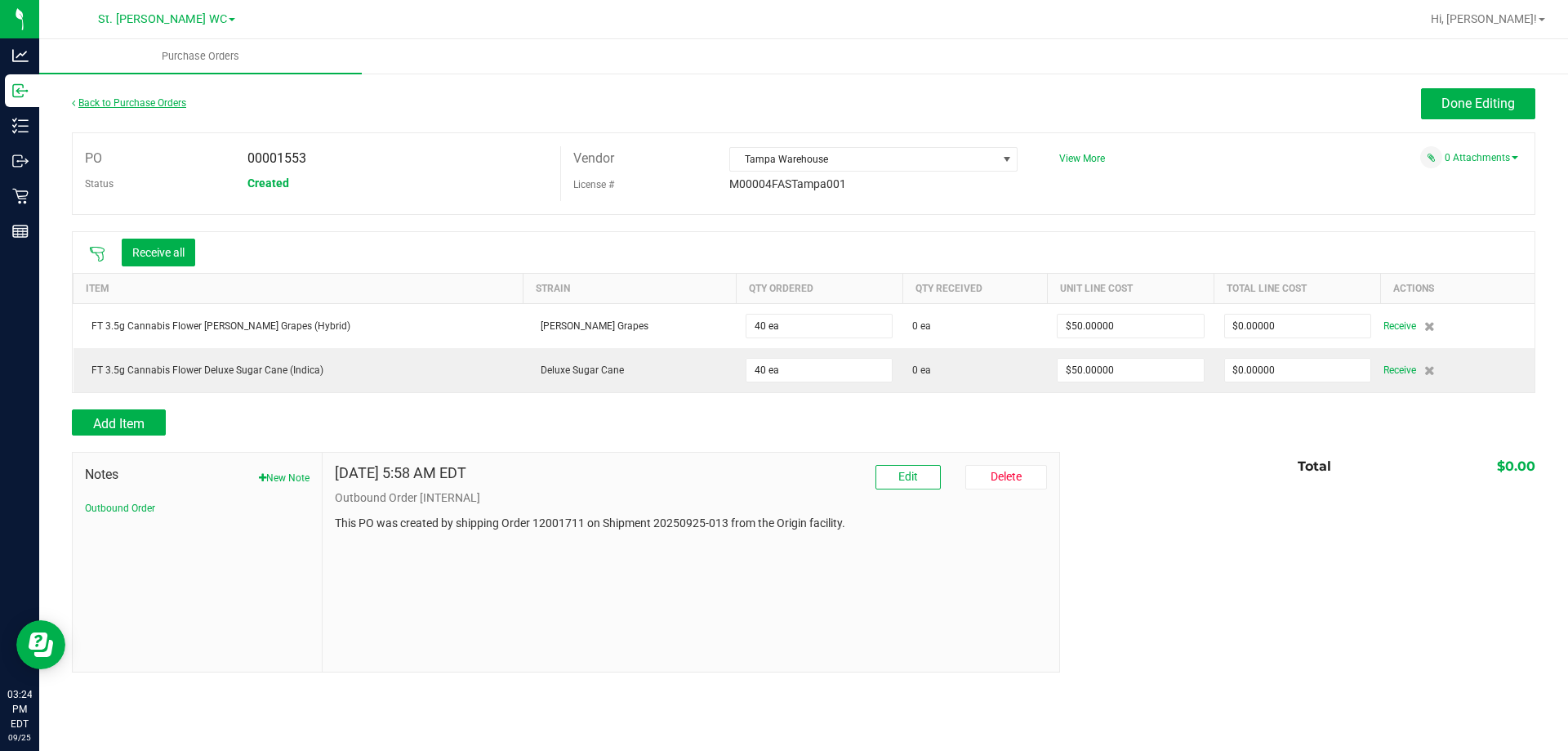
click at [124, 103] on link "Back to Purchase Orders" at bounding box center [129, 103] width 115 height 12
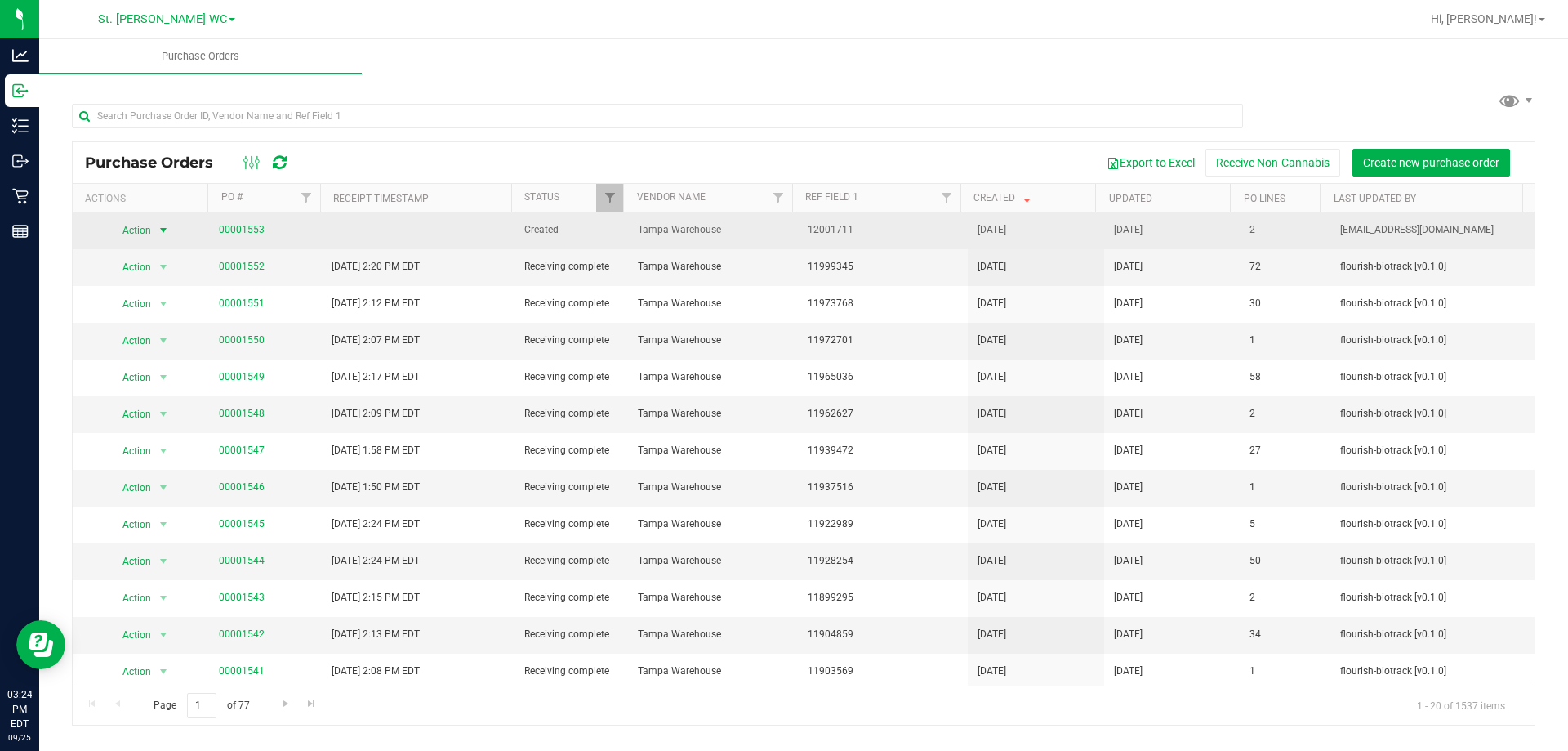
click at [151, 233] on span "Action" at bounding box center [130, 230] width 44 height 23
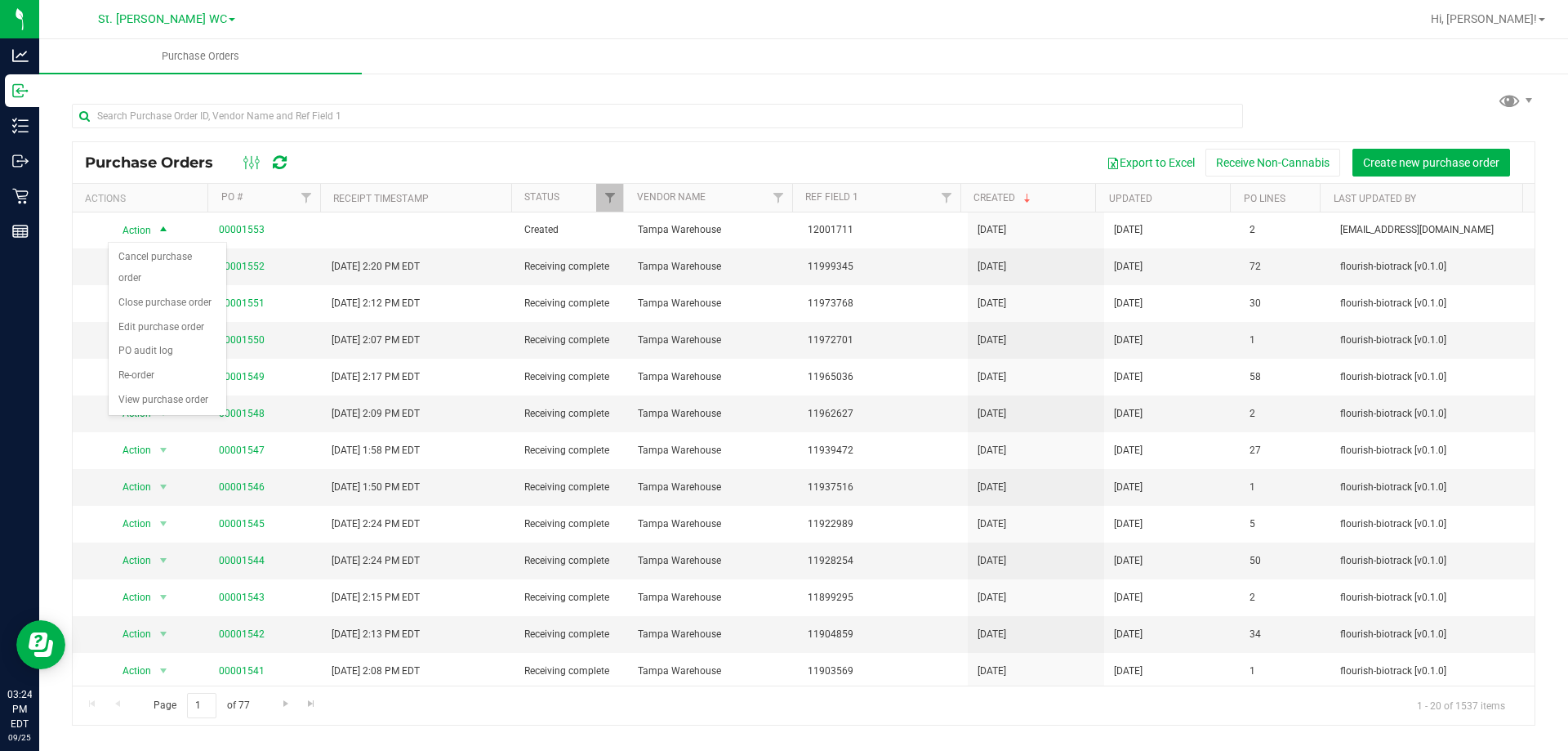
click at [329, 154] on div "Export to Excel Receive Non-Cannabis Create new purchase order" at bounding box center [913, 162] width 1217 height 28
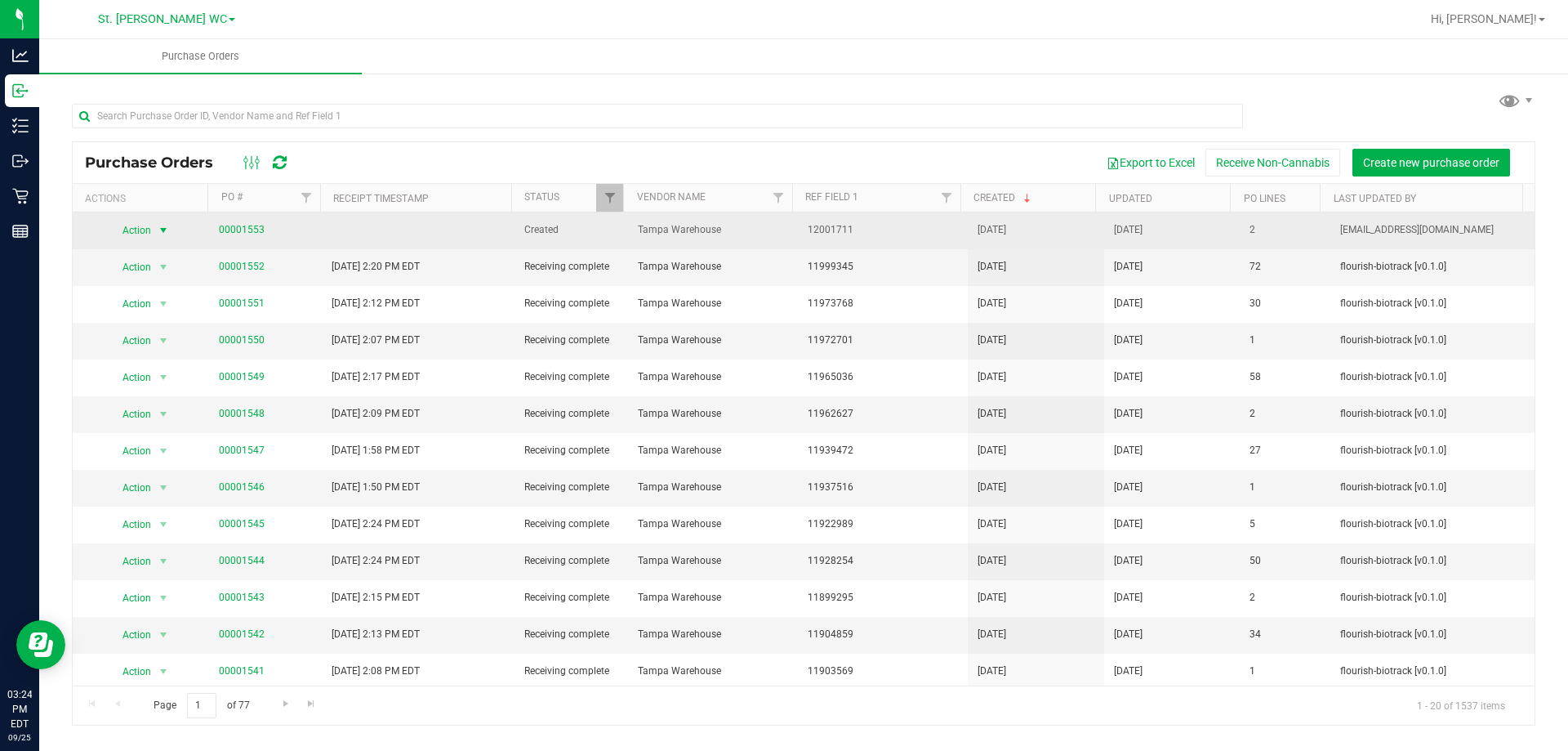
click at [153, 228] on span "select" at bounding box center [162, 230] width 20 height 23
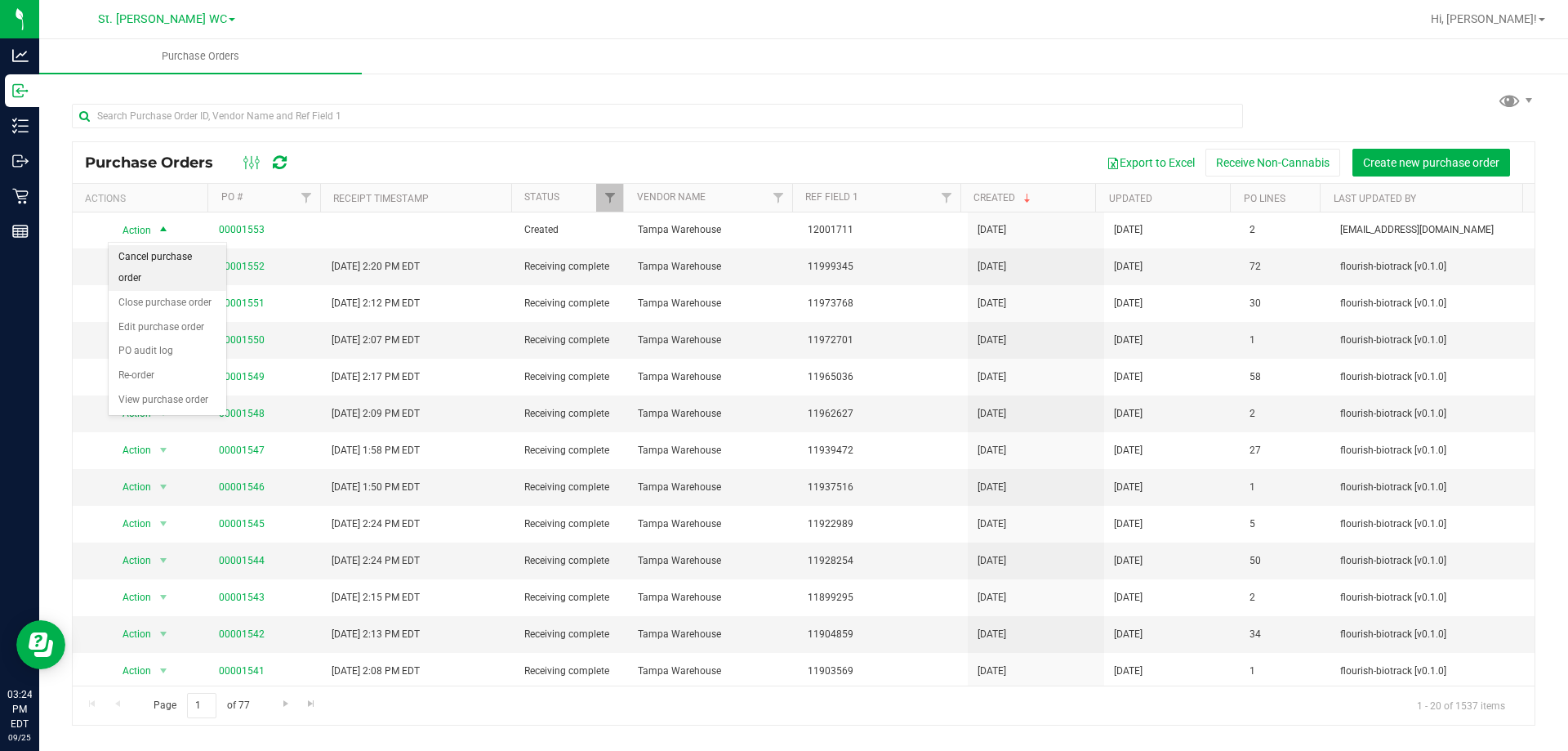
click at [164, 256] on li "Cancel purchase order" at bounding box center [167, 268] width 118 height 45
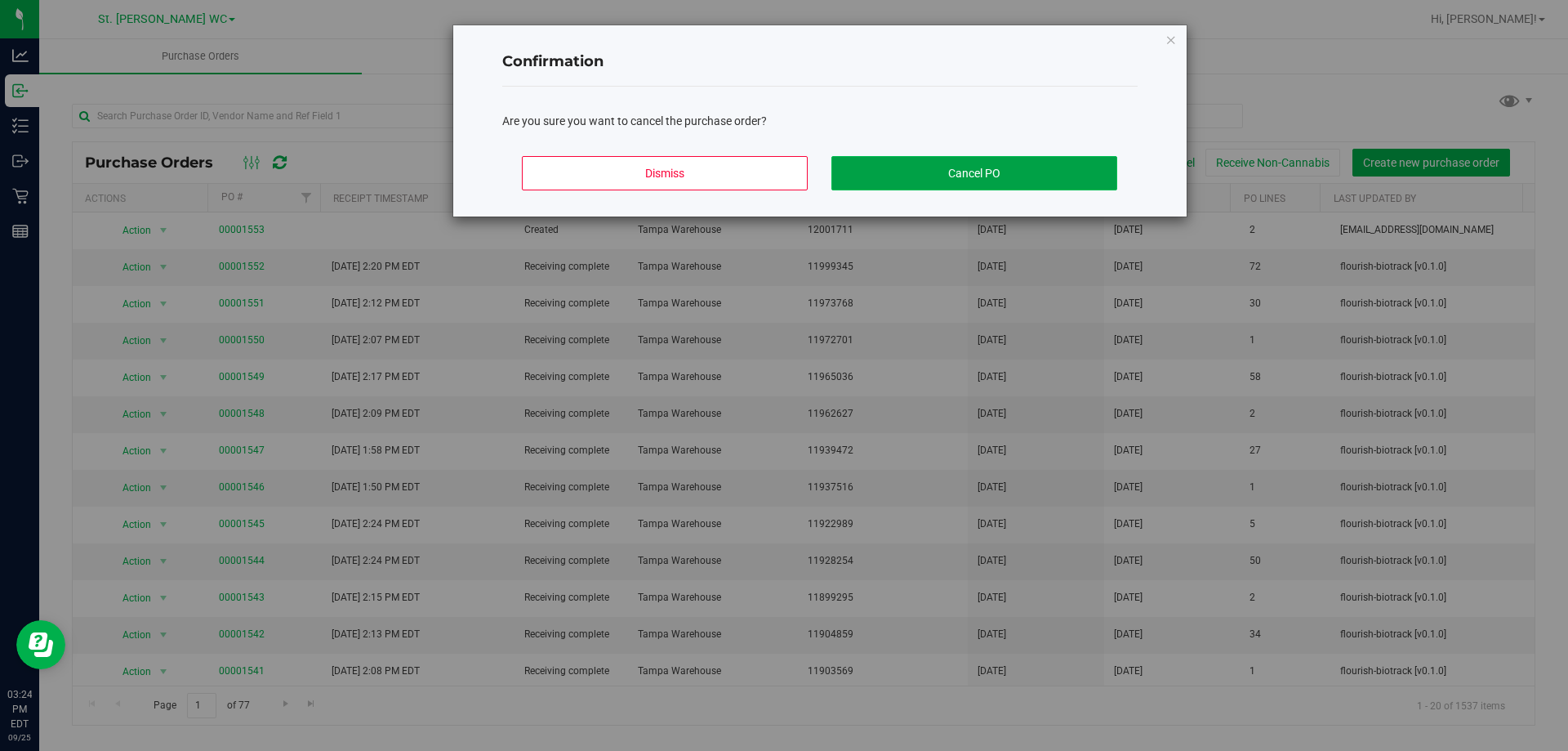
click at [909, 180] on button "Cancel PO" at bounding box center [974, 172] width 286 height 34
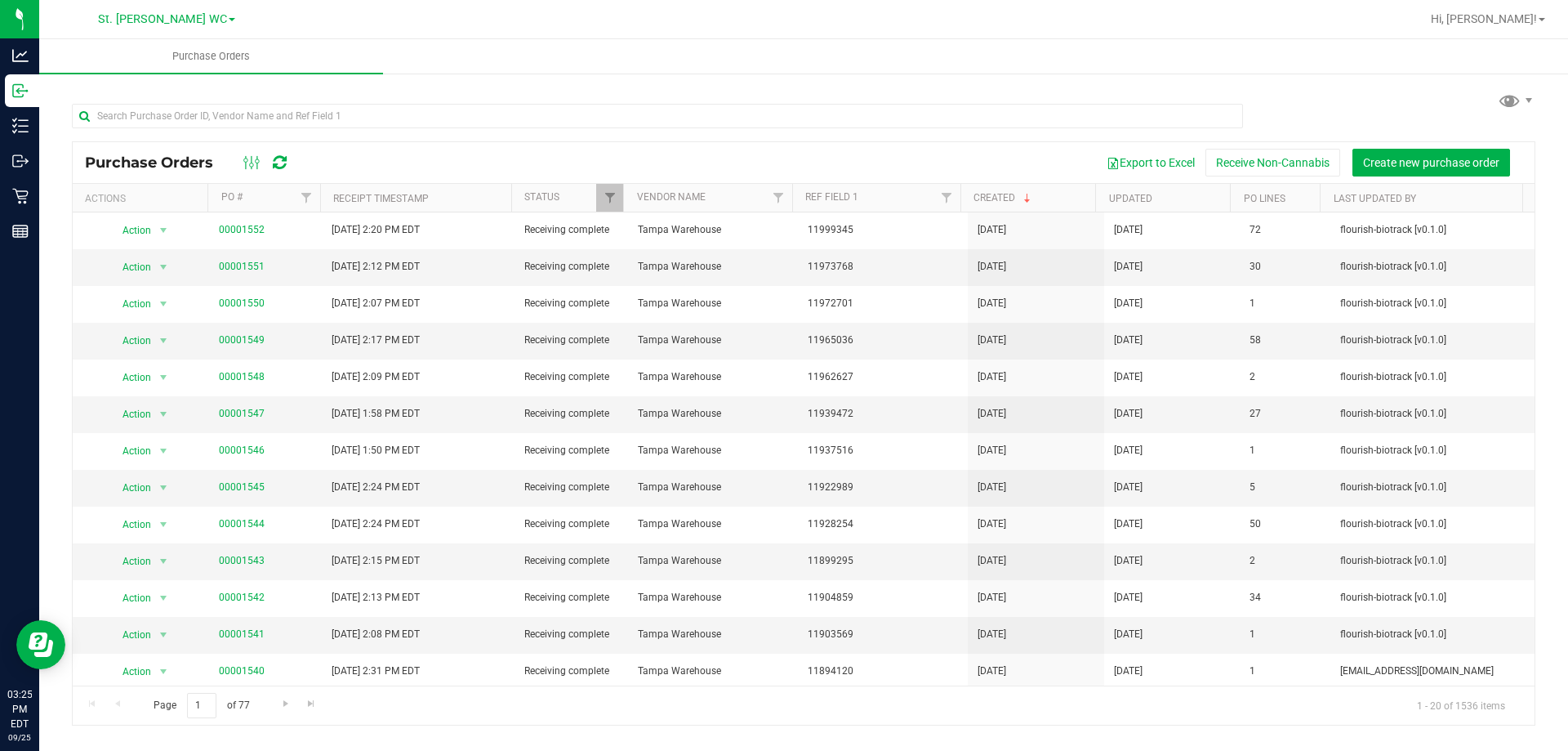
click at [420, 144] on div "Purchase Orders Export to Excel Receive Non-Cannabis Create new purchase order" at bounding box center [803, 162] width 1462 height 41
click at [421, 143] on div "Purchase Orders Export to Excel Receive Non-Cannabis Create new purchase order" at bounding box center [803, 162] width 1462 height 41
